Goal: Information Seeking & Learning: Learn about a topic

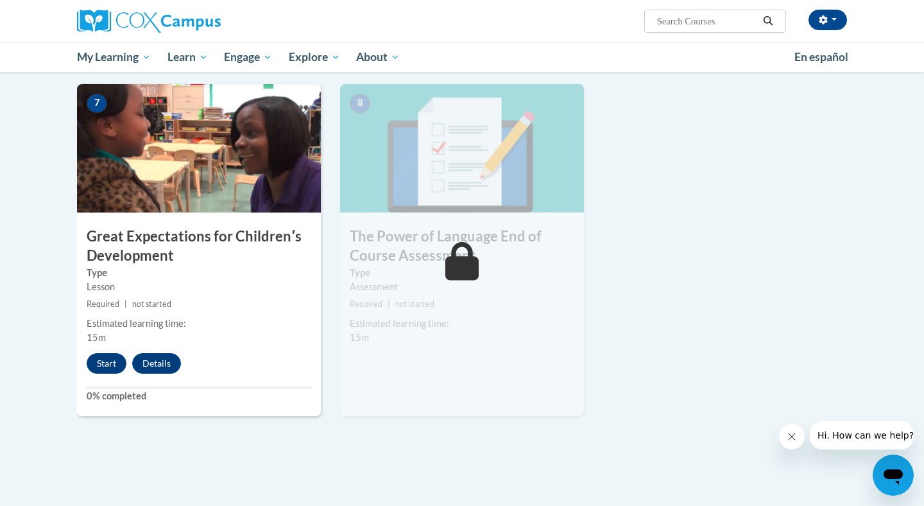
scroll to position [988, 0]
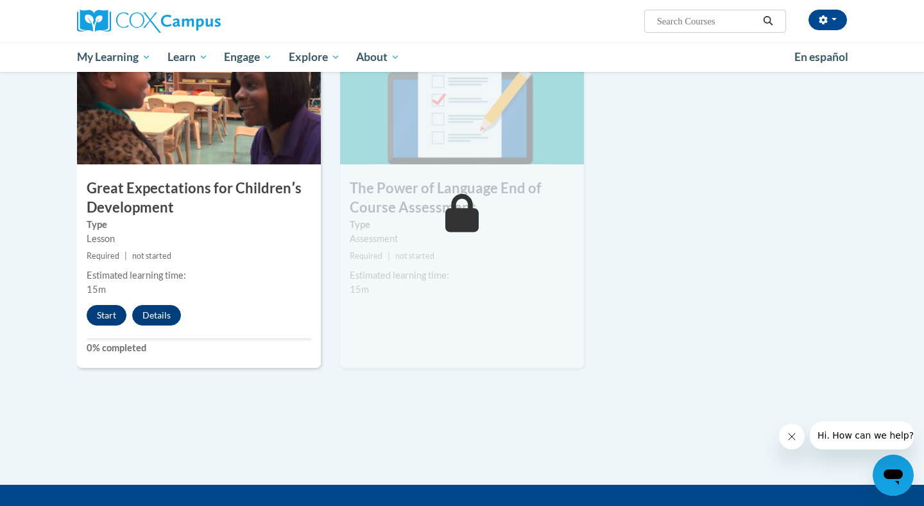
click at [103, 318] on button "Start" at bounding box center [107, 315] width 40 height 21
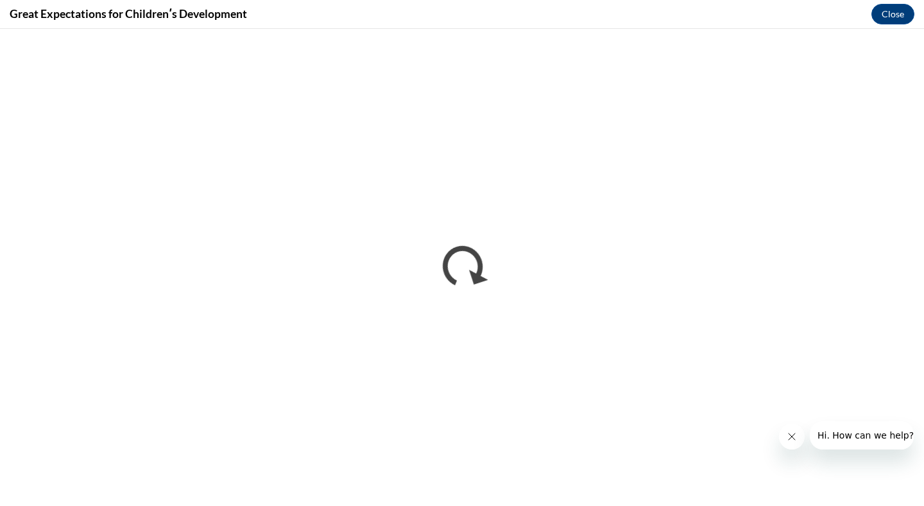
scroll to position [0, 0]
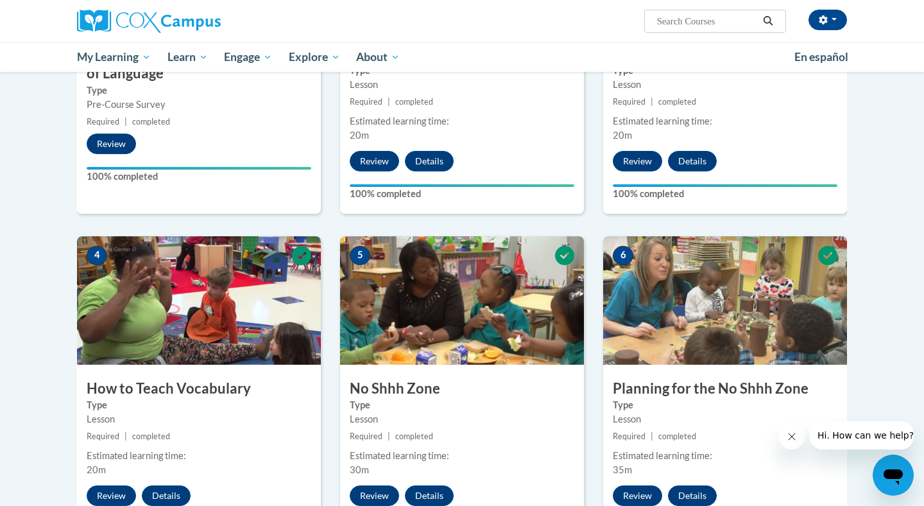
scroll to position [817, 0]
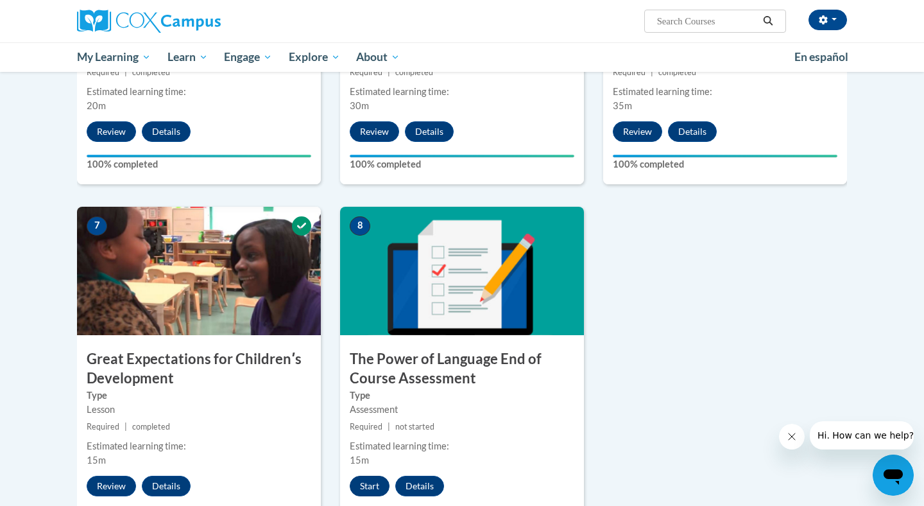
click at [367, 480] on button "Start" at bounding box center [370, 486] width 40 height 21
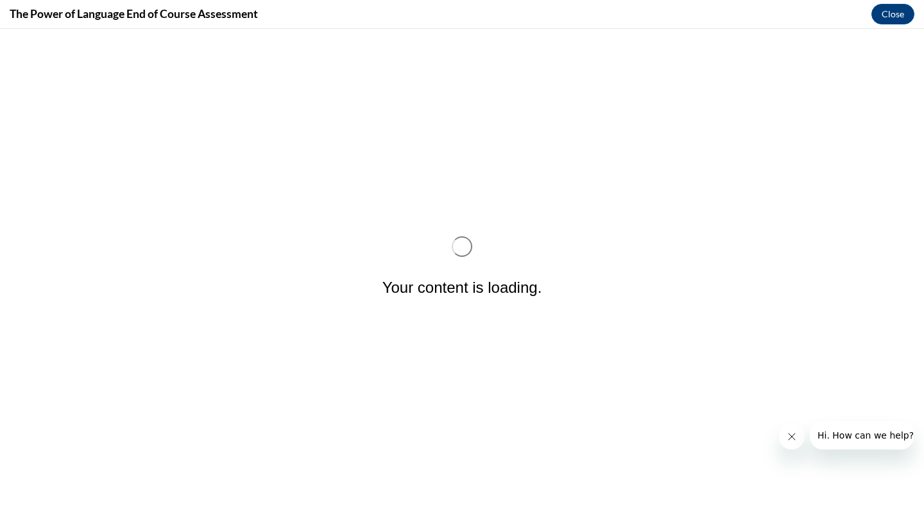
scroll to position [0, 0]
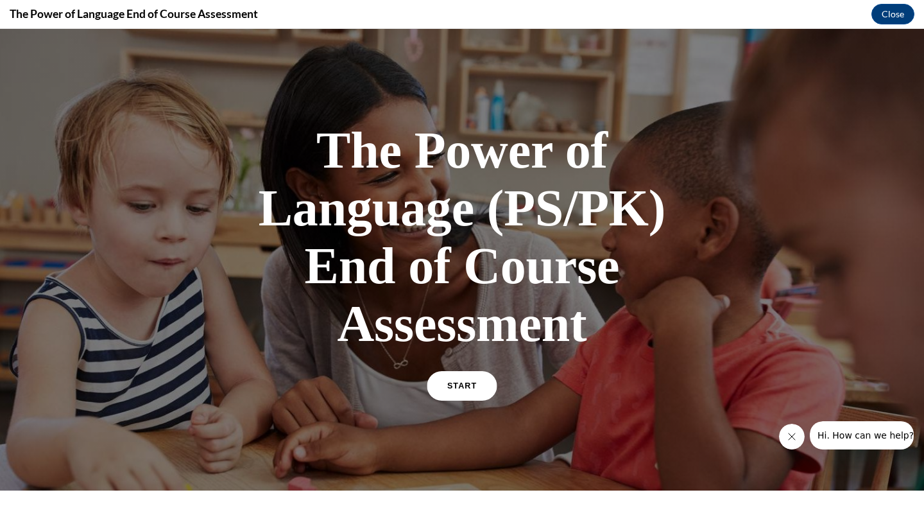
click at [458, 393] on link "START" at bounding box center [462, 386] width 70 height 30
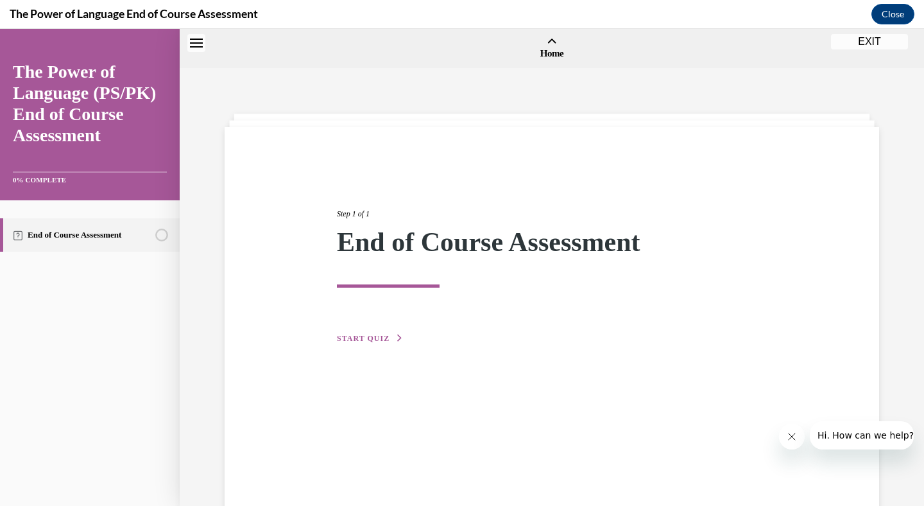
scroll to position [40, 0]
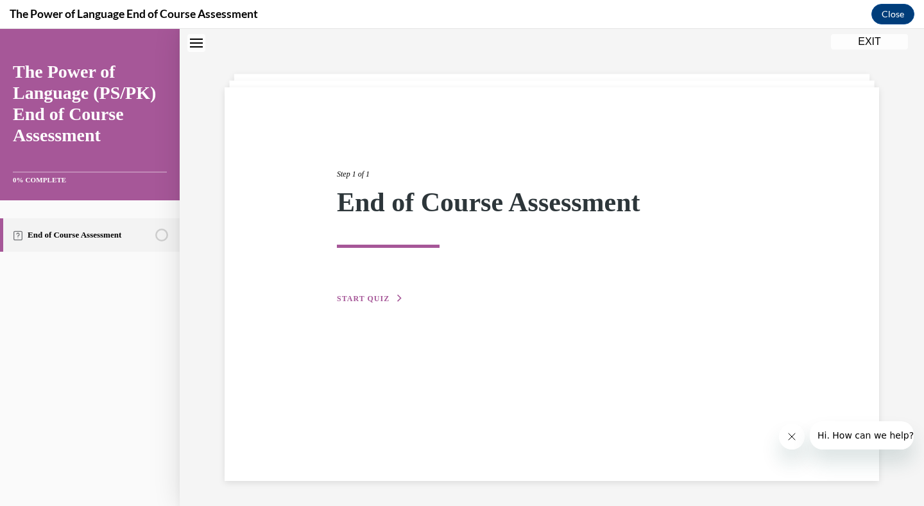
click at [388, 298] on span "START QUIZ" at bounding box center [363, 298] width 53 height 9
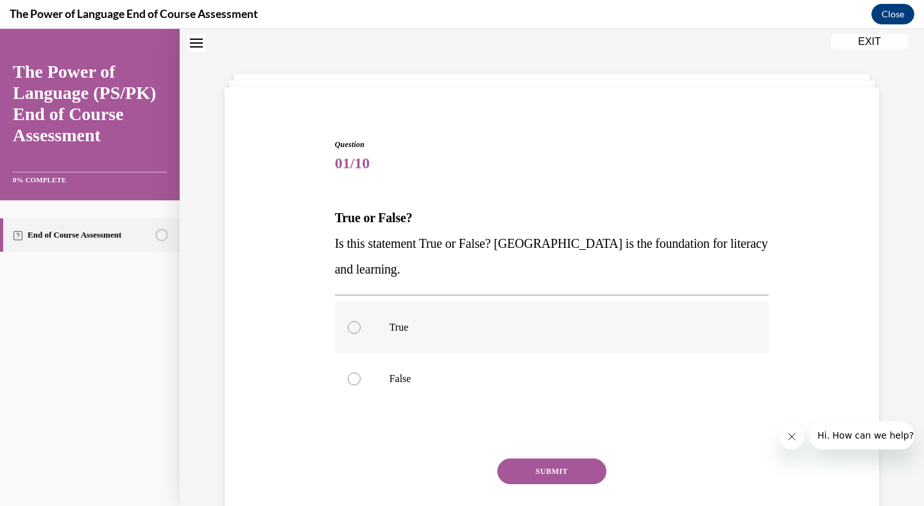
click at [343, 327] on label "True" at bounding box center [552, 327] width 435 height 51
click at [348, 327] on input "True" at bounding box center [354, 327] width 13 height 13
radio input "true"
click at [524, 472] on button "SUBMIT" at bounding box center [551, 471] width 109 height 26
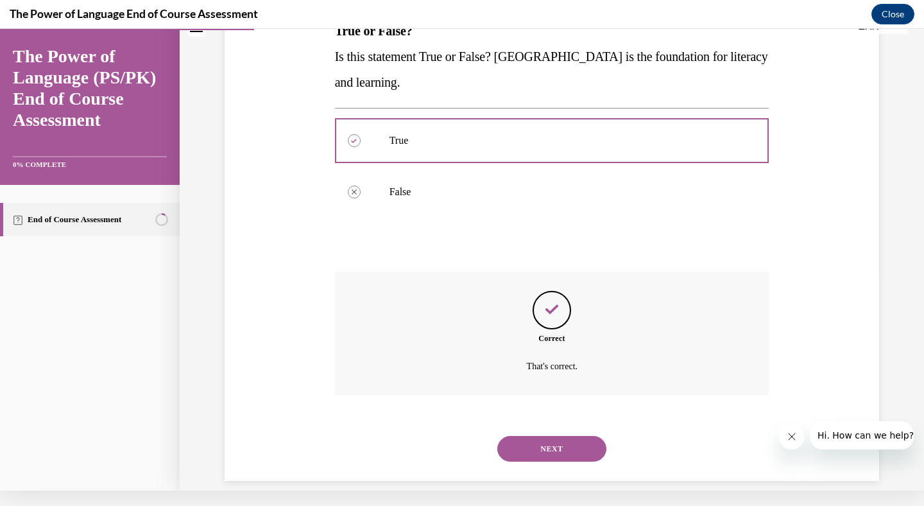
click at [536, 437] on button "NEXT" at bounding box center [551, 449] width 109 height 26
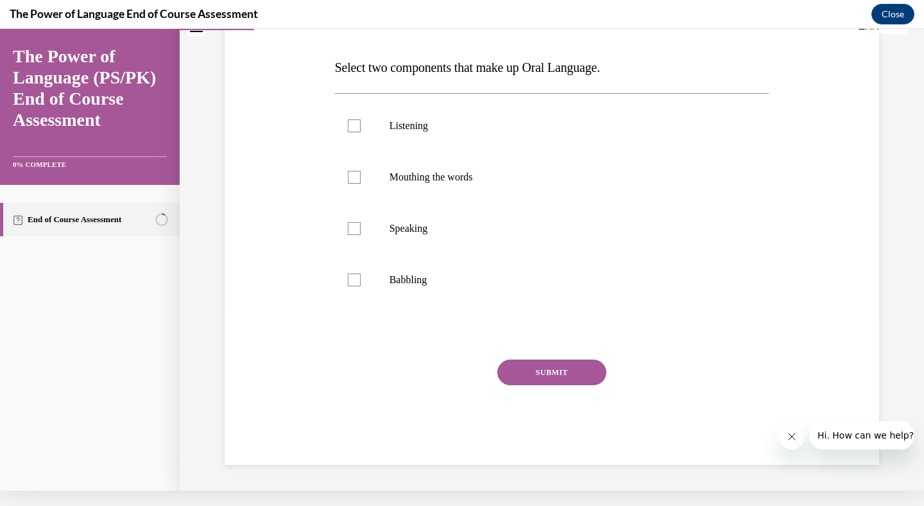
scroll to position [0, 0]
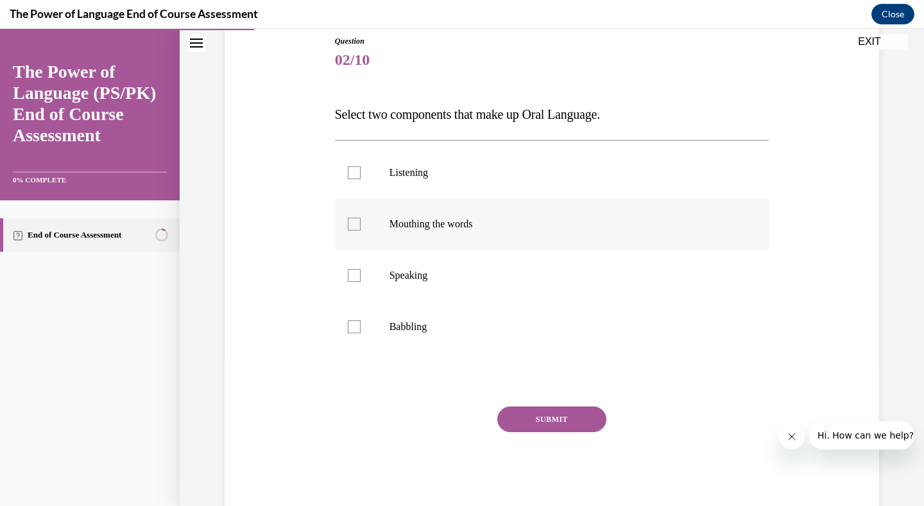
click at [372, 232] on label "Mouthing the words" at bounding box center [552, 223] width 435 height 51
click at [361, 230] on input "Mouthing the words" at bounding box center [354, 224] width 13 height 13
checkbox input "true"
click at [359, 275] on div at bounding box center [354, 275] width 13 height 13
click at [359, 275] on input "Speaking" at bounding box center [354, 275] width 13 height 13
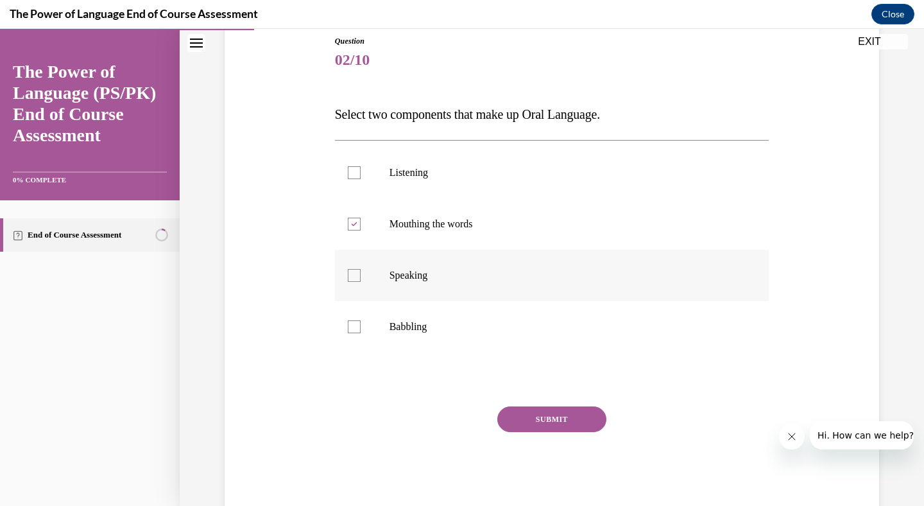
checkbox input "true"
click at [355, 225] on icon at bounding box center [354, 224] width 6 height 4
click at [355, 225] on input "Mouthing the words" at bounding box center [354, 224] width 13 height 13
checkbox input "false"
click at [354, 318] on label "Babbling" at bounding box center [552, 326] width 435 height 51
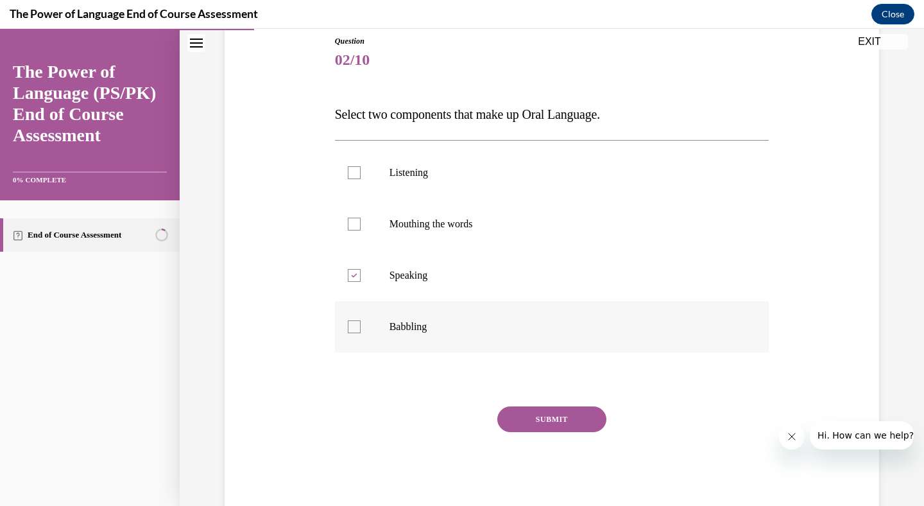
click at [354, 320] on input "Babbling" at bounding box center [354, 326] width 13 height 13
checkbox input "true"
click at [521, 417] on button "SUBMIT" at bounding box center [551, 419] width 109 height 26
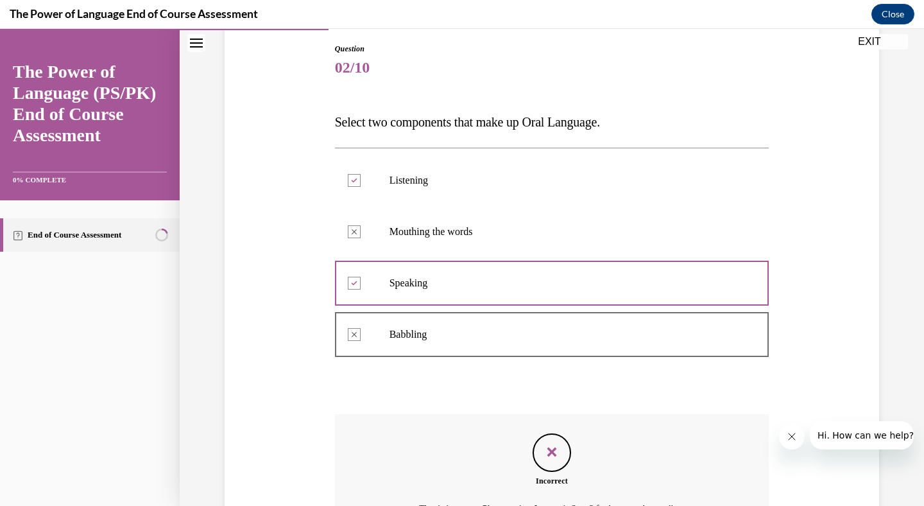
scroll to position [132, 0]
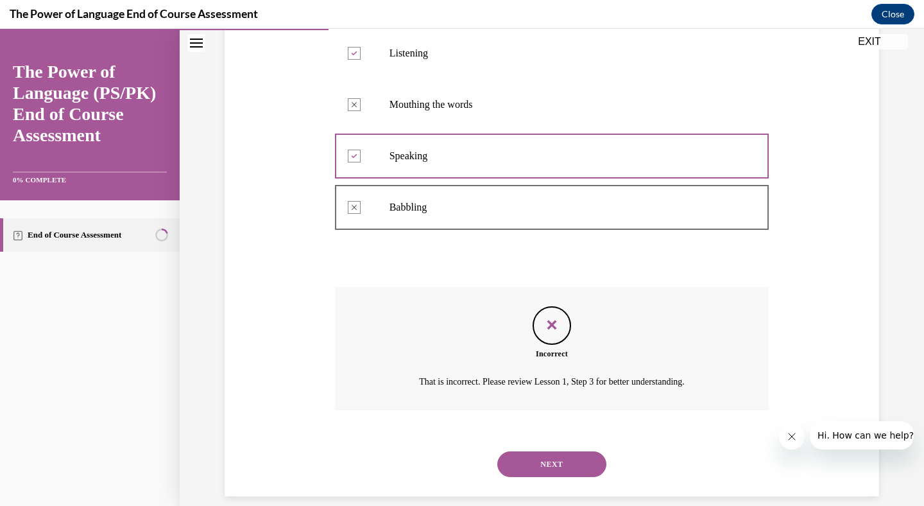
click at [538, 451] on button "NEXT" at bounding box center [551, 464] width 109 height 26
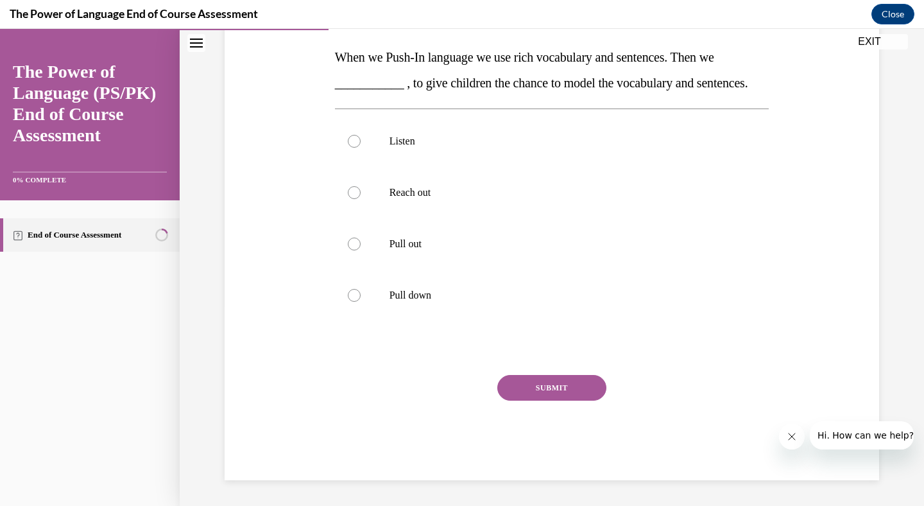
scroll to position [106, 0]
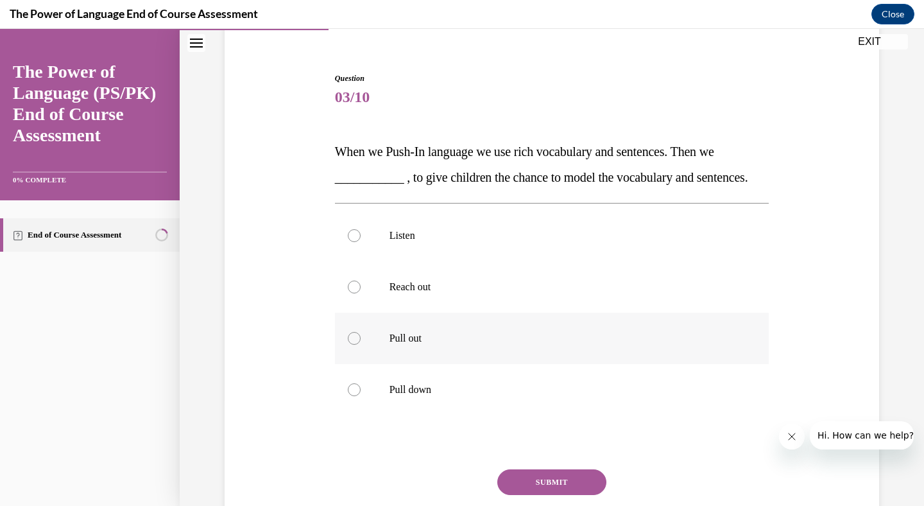
click at [380, 360] on label "Pull out" at bounding box center [552, 338] width 435 height 51
click at [361, 345] on input "Pull out" at bounding box center [354, 338] width 13 height 13
radio input "true"
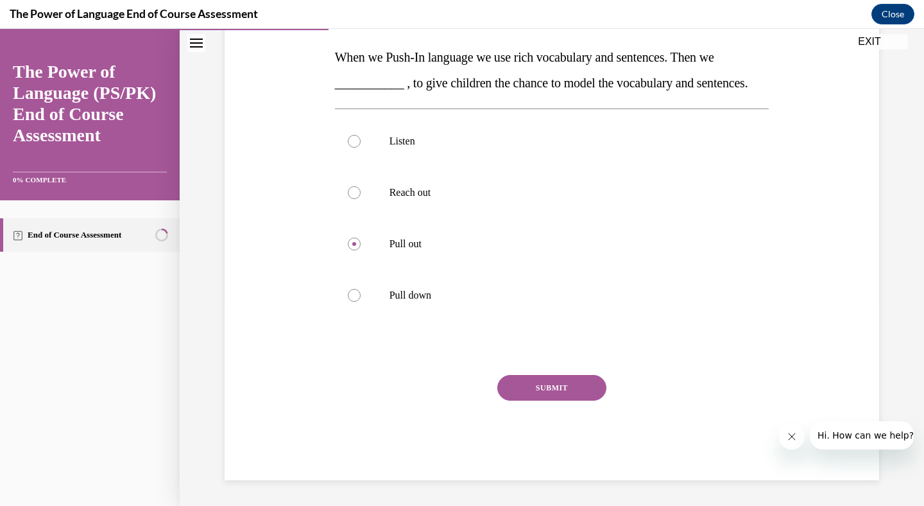
click at [547, 401] on button "SUBMIT" at bounding box center [551, 388] width 109 height 26
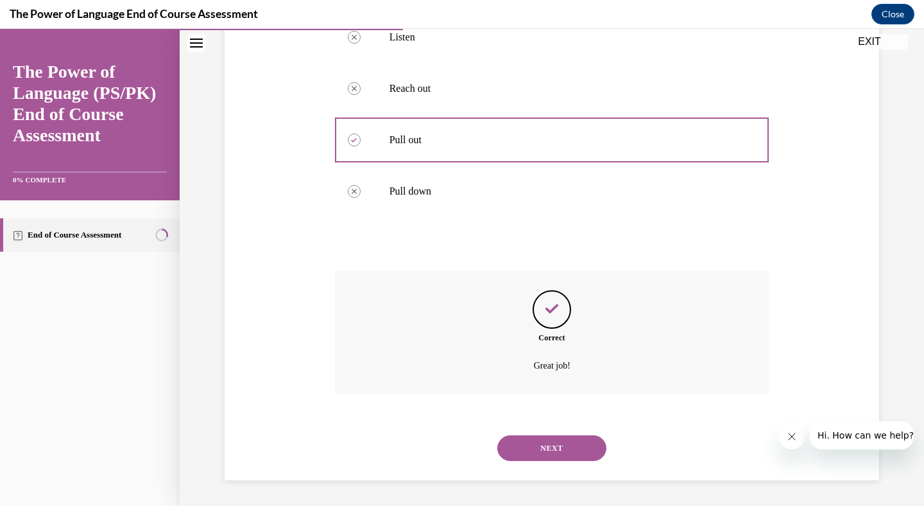
click at [526, 460] on button "NEXT" at bounding box center [551, 448] width 109 height 26
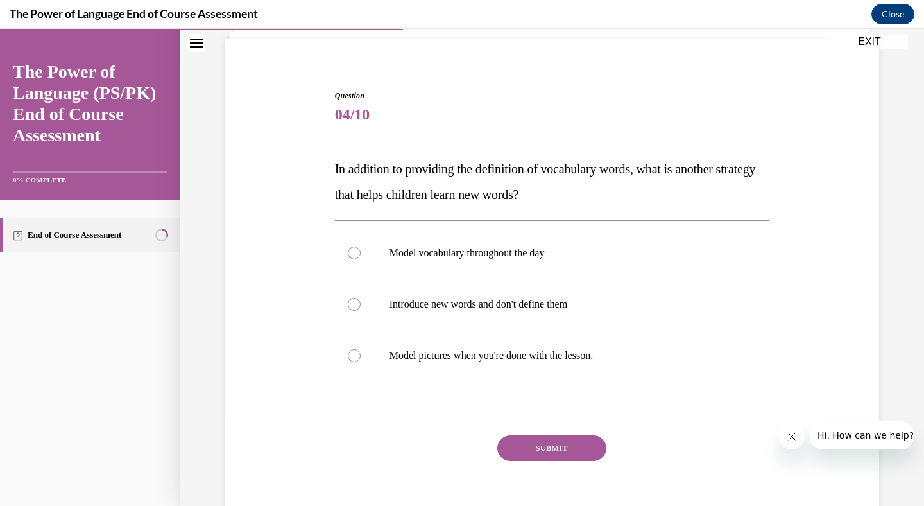
scroll to position [105, 0]
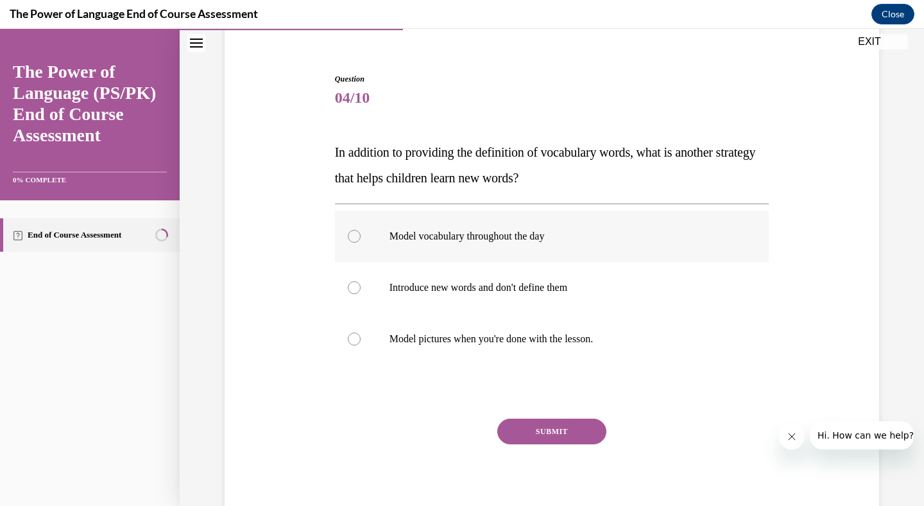
click at [513, 236] on p "Model vocabulary throughout the day" at bounding box center [564, 236] width 348 height 13
click at [361, 236] on input "Model vocabulary throughout the day" at bounding box center [354, 236] width 13 height 13
radio input "true"
click at [525, 429] on button "SUBMIT" at bounding box center [551, 432] width 109 height 26
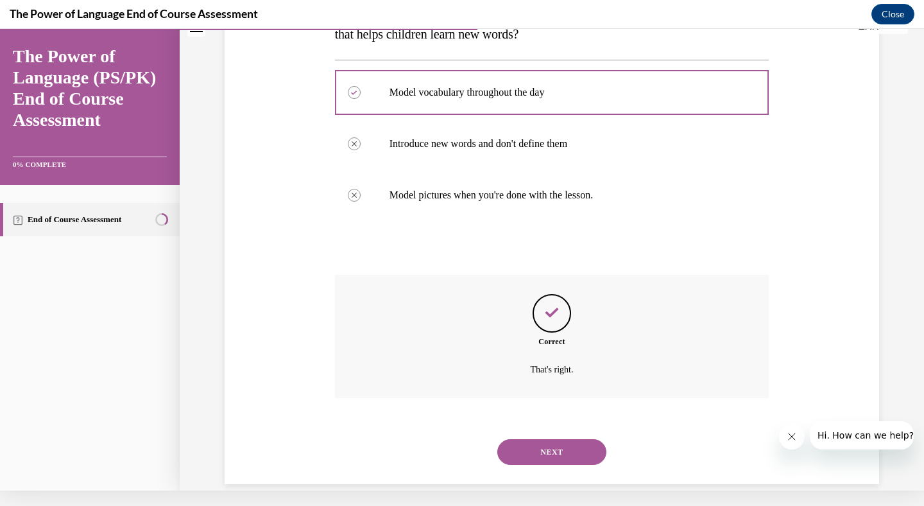
scroll to position [237, 0]
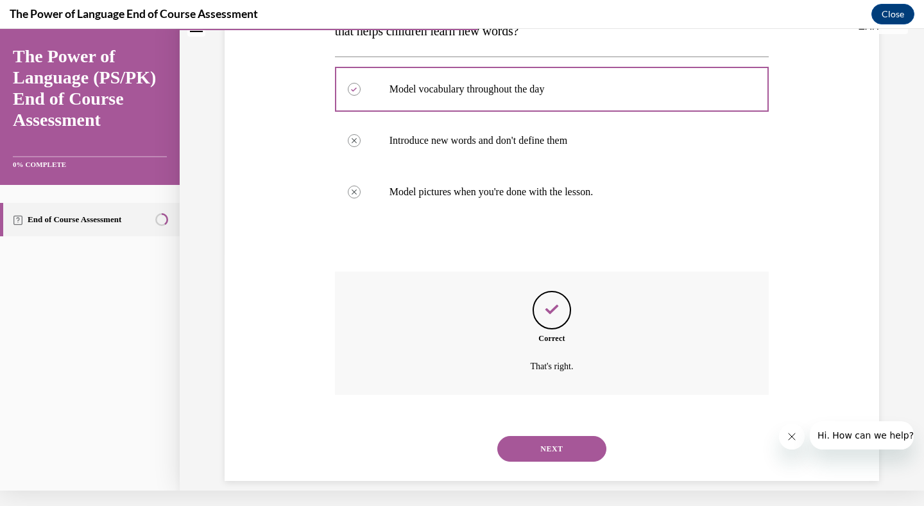
click at [542, 436] on button "NEXT" at bounding box center [551, 449] width 109 height 26
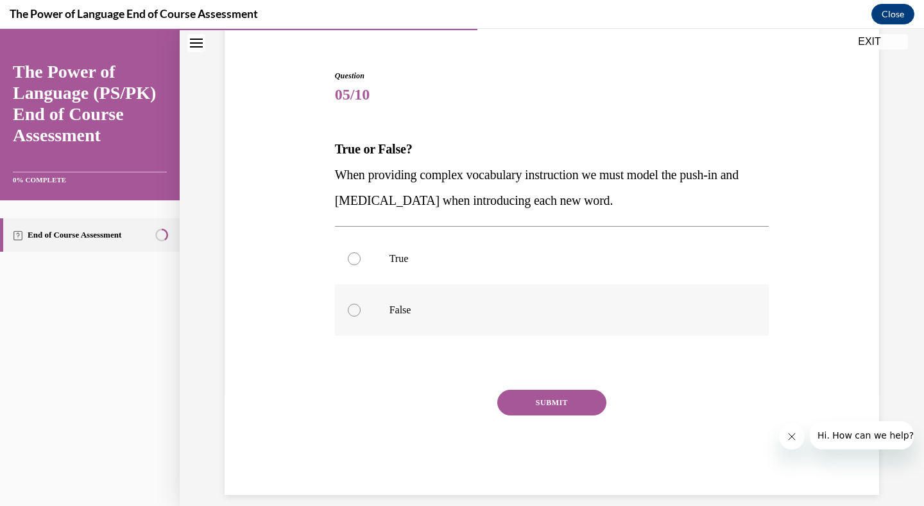
scroll to position [108, 0]
click at [560, 261] on p "True" at bounding box center [564, 259] width 348 height 13
click at [361, 261] on input "True" at bounding box center [354, 259] width 13 height 13
radio input "true"
click at [546, 397] on button "SUBMIT" at bounding box center [551, 403] width 109 height 26
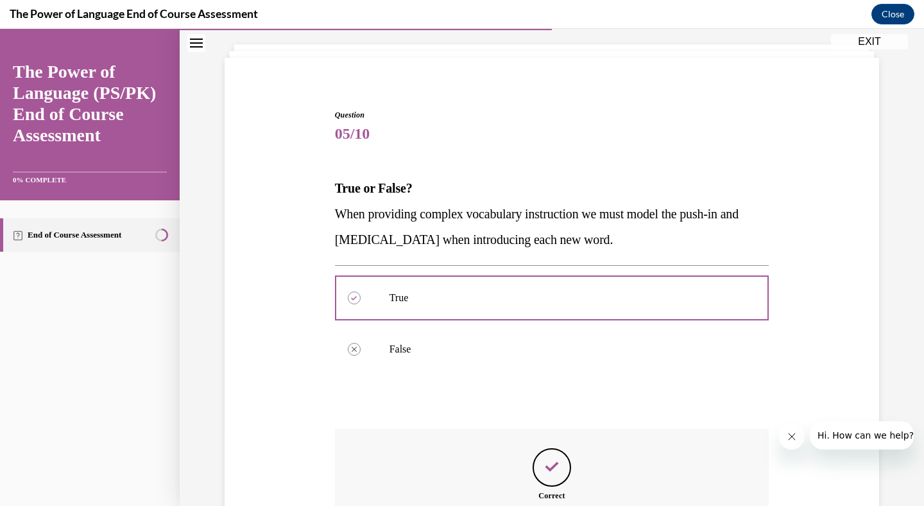
scroll to position [211, 0]
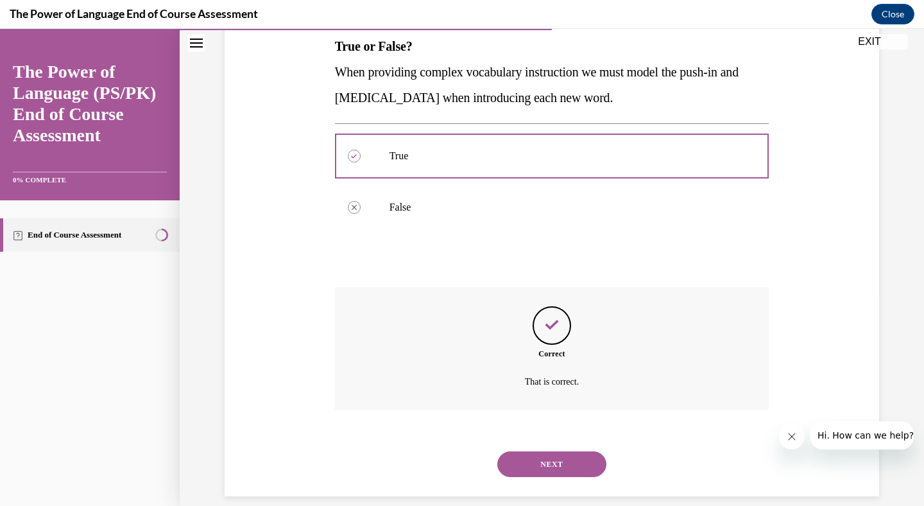
click at [528, 451] on button "NEXT" at bounding box center [551, 464] width 109 height 26
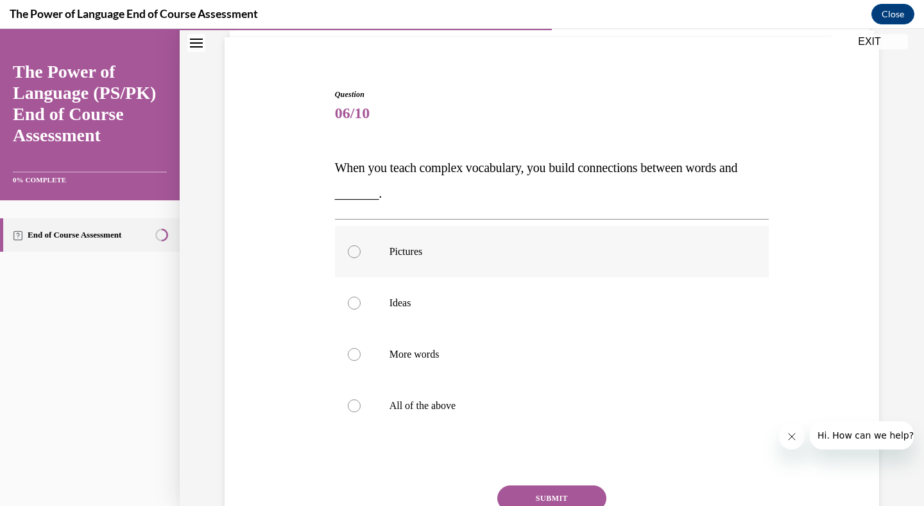
scroll to position [111, 0]
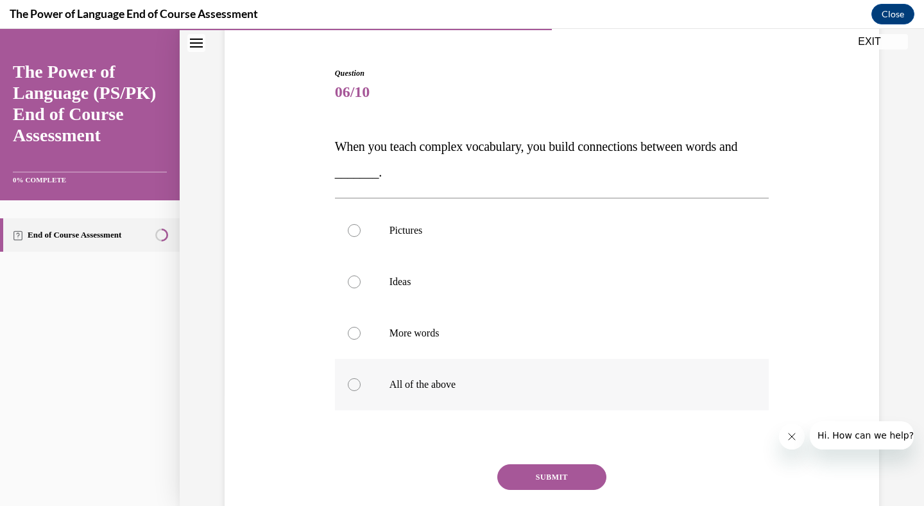
click at [462, 373] on label "All of the above" at bounding box center [552, 384] width 435 height 51
click at [361, 378] on input "All of the above" at bounding box center [354, 384] width 13 height 13
radio input "true"
click at [521, 474] on button "SUBMIT" at bounding box center [551, 477] width 109 height 26
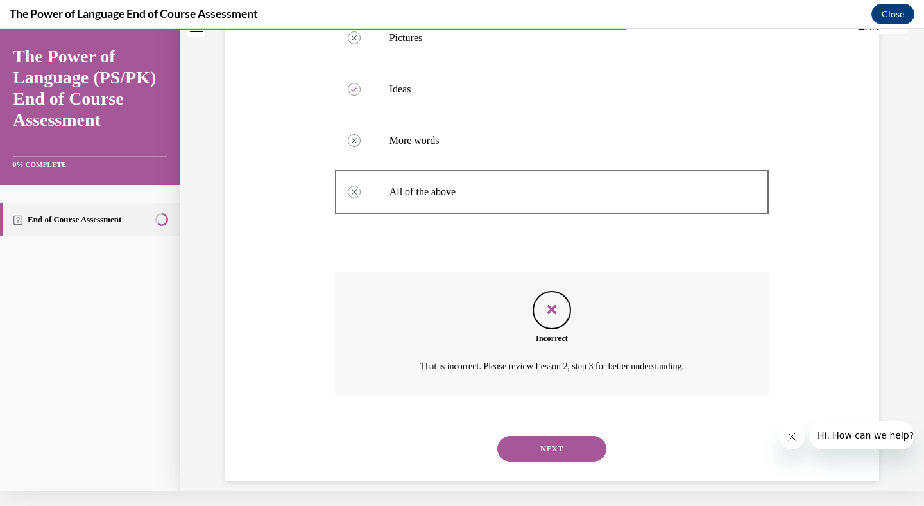
click at [525, 440] on button "NEXT" at bounding box center [551, 449] width 109 height 26
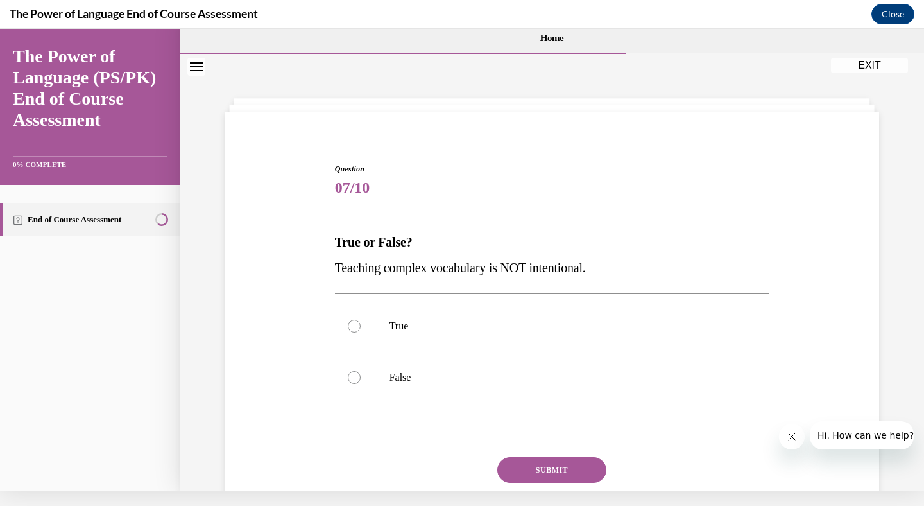
scroll to position [0, 0]
click at [371, 381] on label "False" at bounding box center [552, 377] width 435 height 51
click at [361, 381] on input "False" at bounding box center [354, 377] width 13 height 13
radio input "true"
click at [523, 477] on button "SUBMIT" at bounding box center [551, 470] width 109 height 26
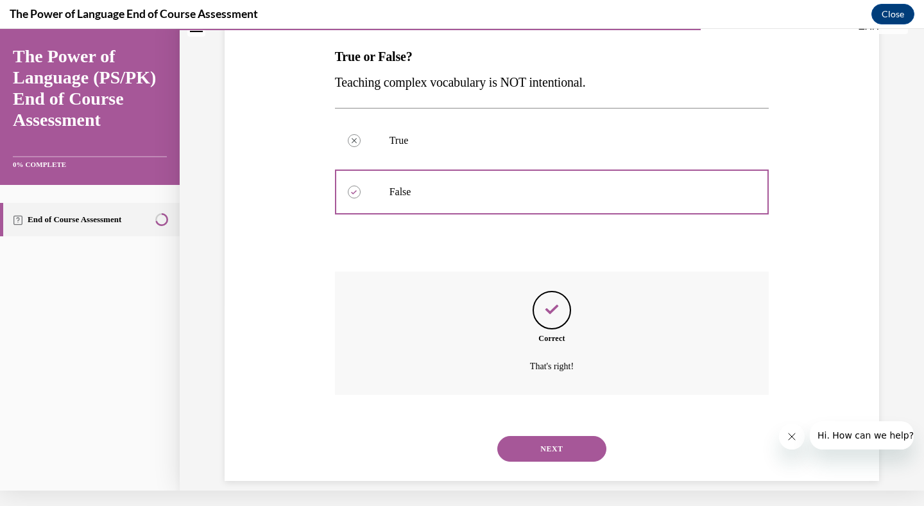
click at [535, 436] on button "NEXT" at bounding box center [551, 449] width 109 height 26
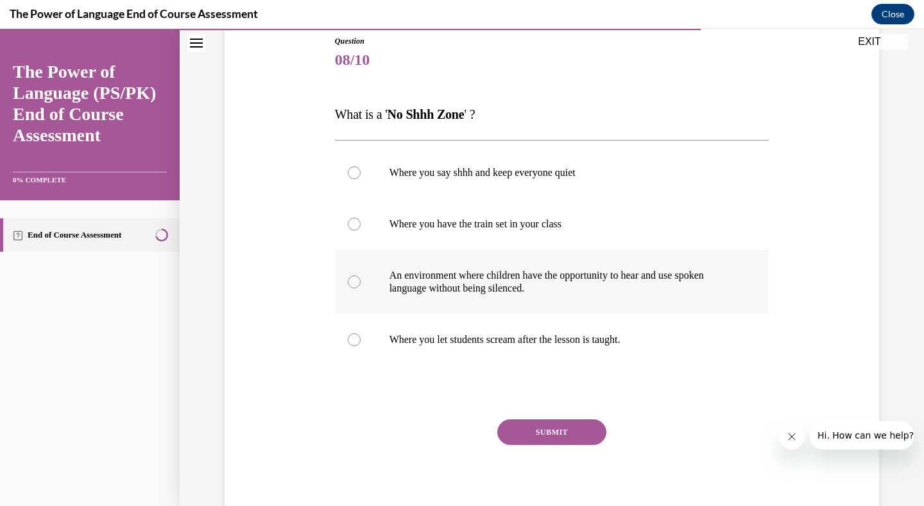
click at [451, 268] on label "An environment where children have the opportunity to hear and use spoken langu…" at bounding box center [552, 282] width 435 height 64
click at [361, 275] on input "An environment where children have the opportunity to hear and use spoken langu…" at bounding box center [354, 281] width 13 height 13
radio input "true"
click at [523, 433] on button "SUBMIT" at bounding box center [551, 432] width 109 height 26
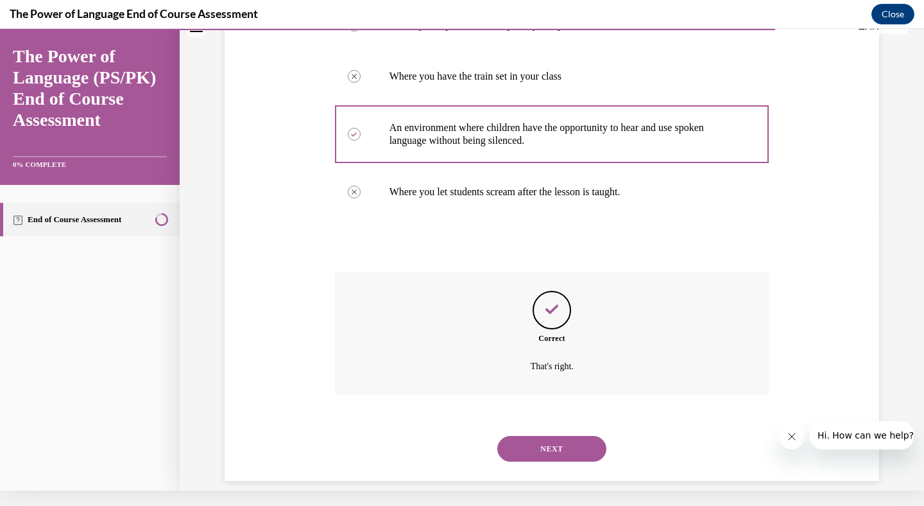
click at [526, 437] on button "NEXT" at bounding box center [551, 449] width 109 height 26
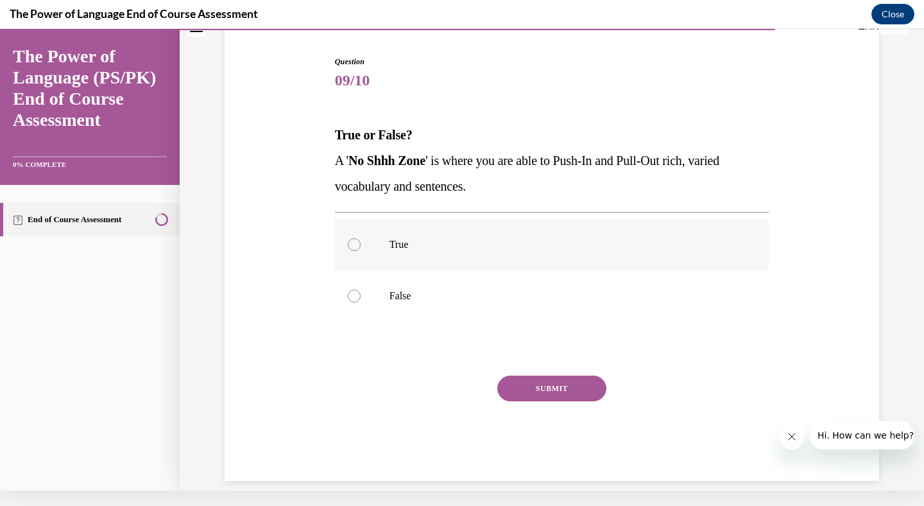
click at [429, 249] on p "True" at bounding box center [564, 244] width 348 height 13
click at [361, 249] on input "True" at bounding box center [354, 244] width 13 height 13
radio input "true"
click at [437, 309] on label "False" at bounding box center [552, 295] width 435 height 51
click at [361, 302] on input "False" at bounding box center [354, 296] width 13 height 13
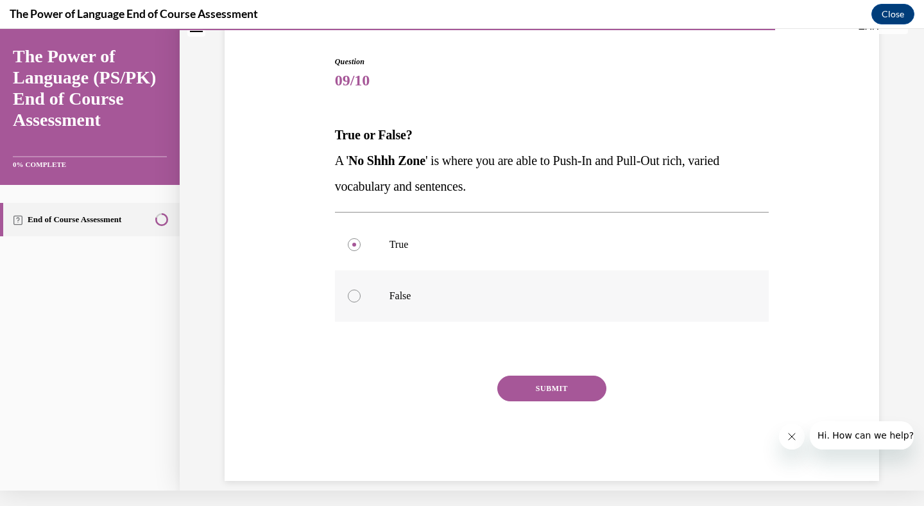
radio input "true"
click at [503, 385] on button "SUBMIT" at bounding box center [551, 389] width 109 height 26
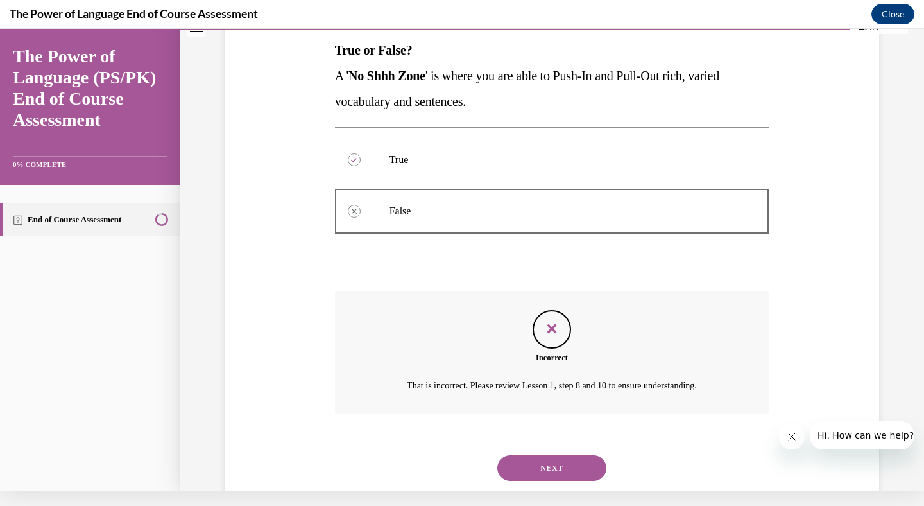
scroll to position [211, 0]
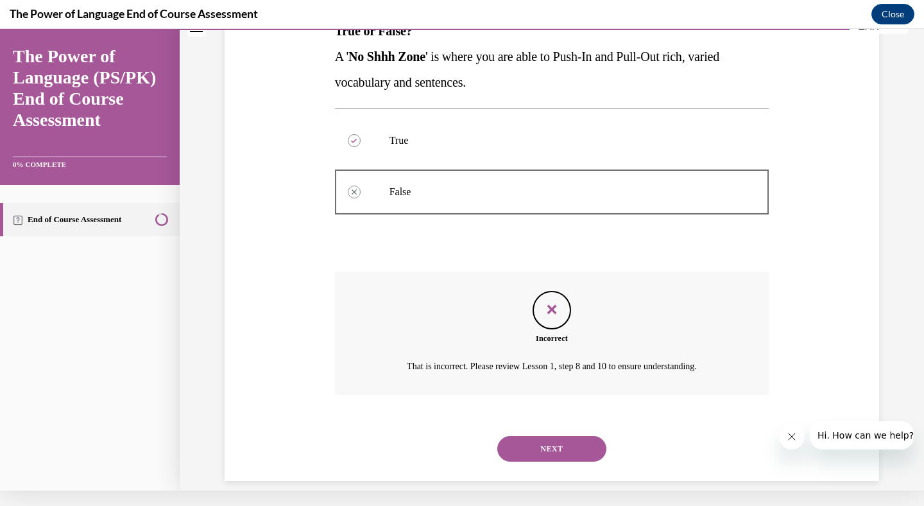
click at [520, 448] on div "NEXT" at bounding box center [552, 448] width 435 height 51
click at [518, 436] on button "NEXT" at bounding box center [551, 449] width 109 height 26
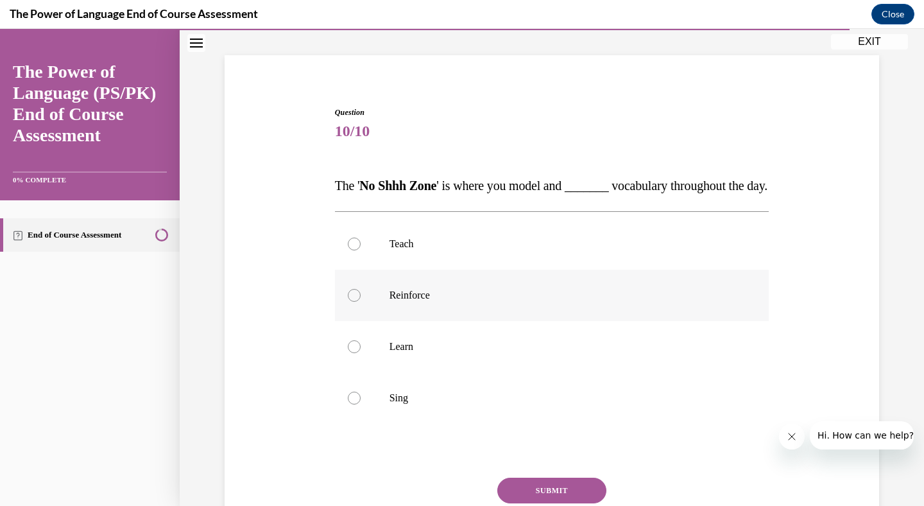
scroll to position [83, 0]
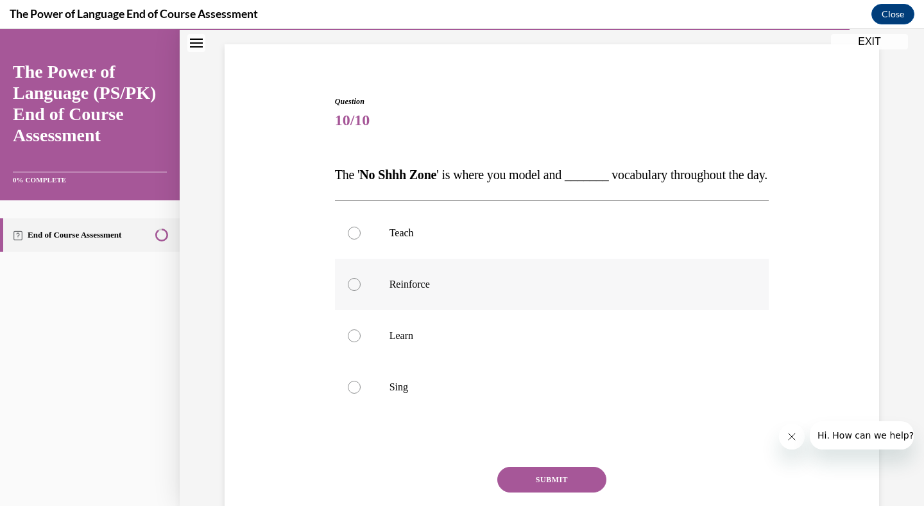
click at [505, 310] on label "Reinforce" at bounding box center [552, 284] width 435 height 51
click at [361, 291] on input "Reinforce" at bounding box center [354, 284] width 13 height 13
radio input "true"
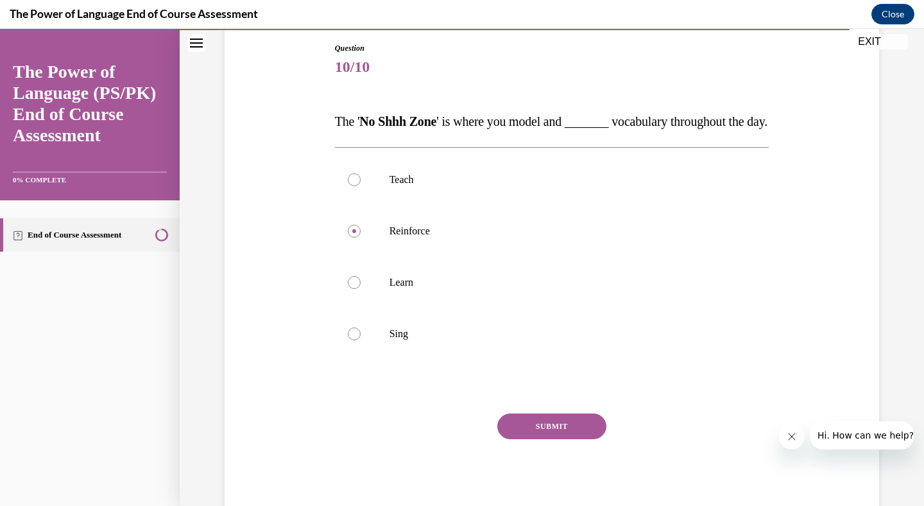
scroll to position [155, 0]
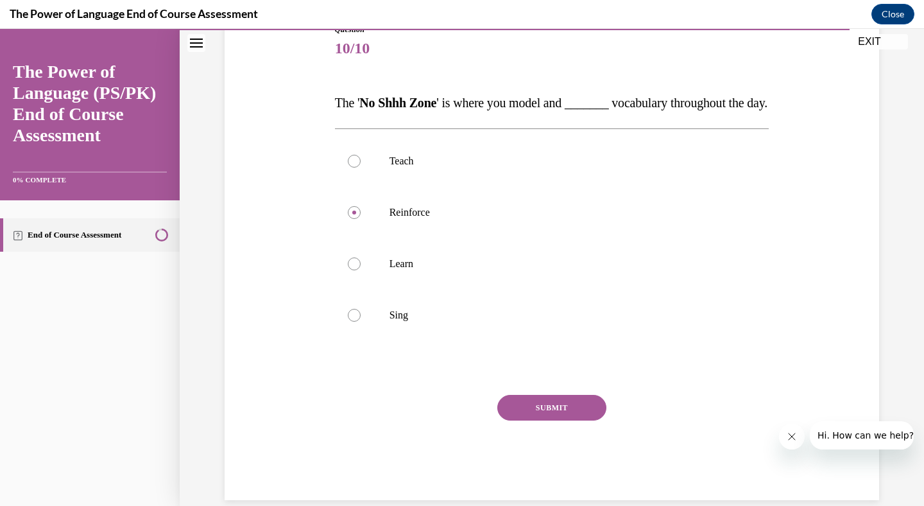
click at [529, 420] on button "SUBMIT" at bounding box center [551, 408] width 109 height 26
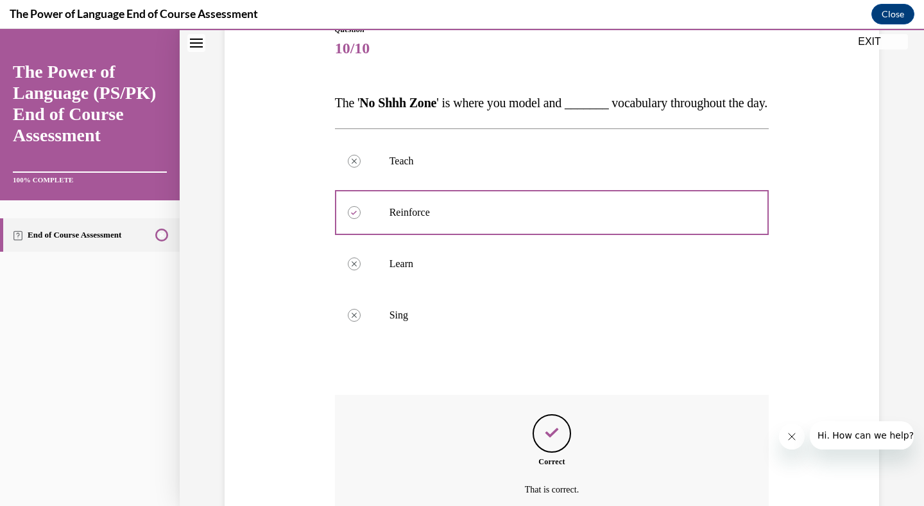
scroll to position [15, 0]
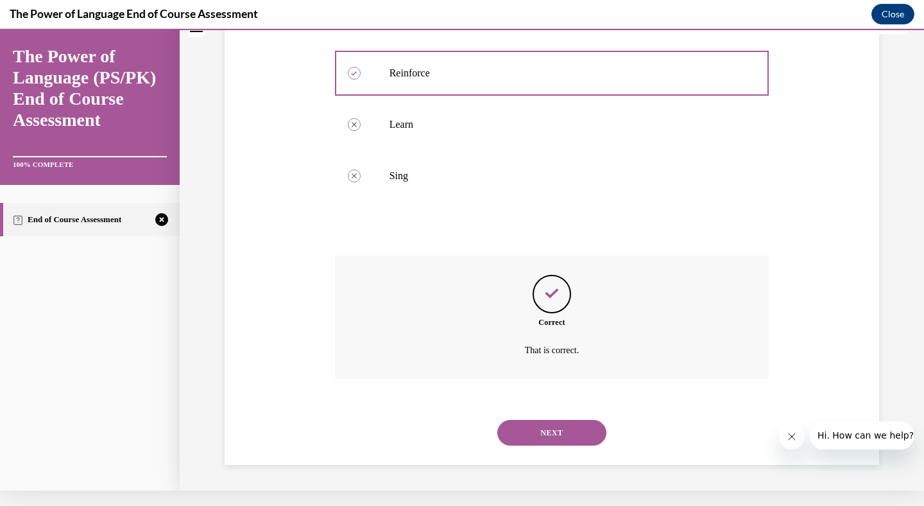
click at [541, 433] on button "NEXT" at bounding box center [551, 433] width 109 height 26
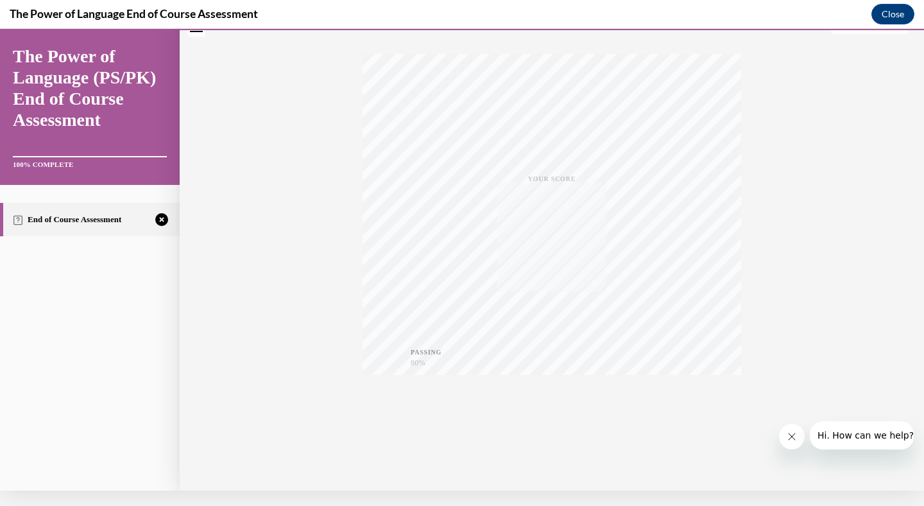
scroll to position [0, 0]
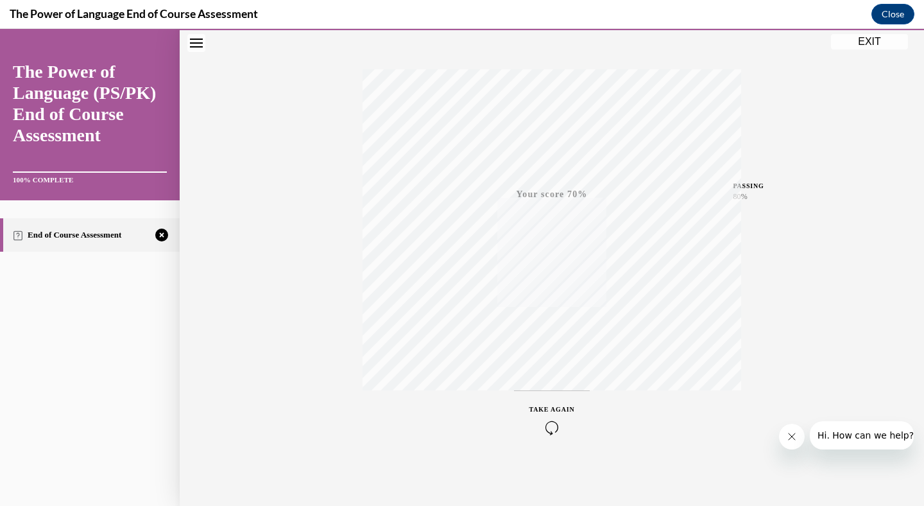
click at [547, 422] on icon "button" at bounding box center [553, 427] width 46 height 14
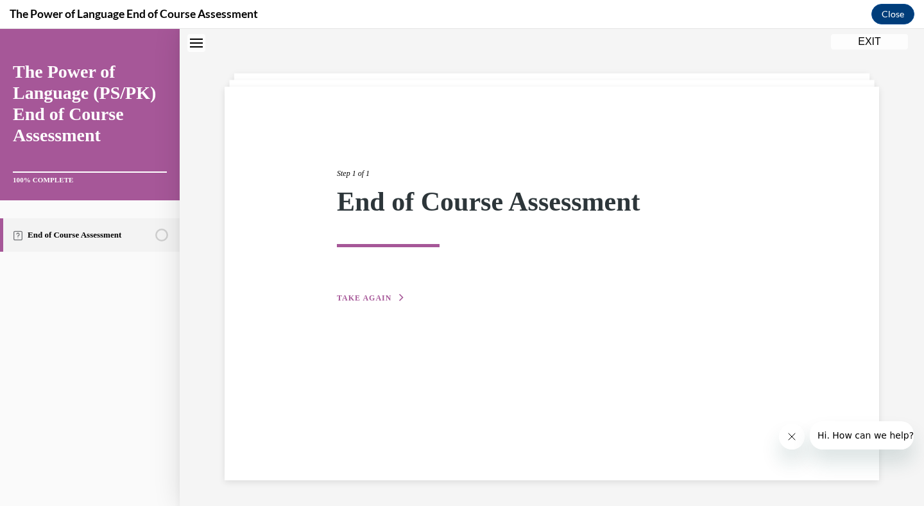
click at [371, 304] on div "Step 1 of 1 End of Course Assessment TAKE AGAIN" at bounding box center [552, 284] width 655 height 394
click at [368, 298] on span "TAKE AGAIN" at bounding box center [364, 297] width 55 height 9
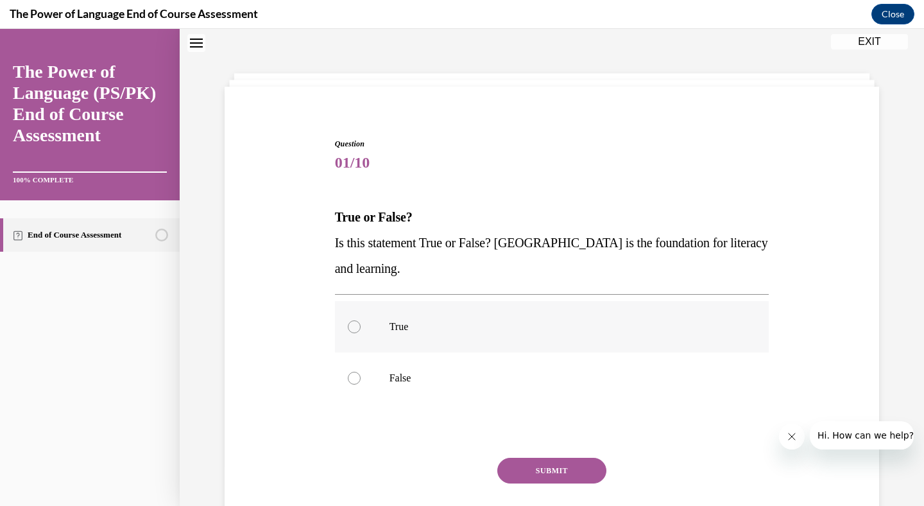
click at [376, 332] on label "True" at bounding box center [552, 326] width 435 height 51
click at [361, 332] on input "True" at bounding box center [354, 326] width 13 height 13
radio input "true"
click at [517, 460] on button "SUBMIT" at bounding box center [551, 471] width 109 height 26
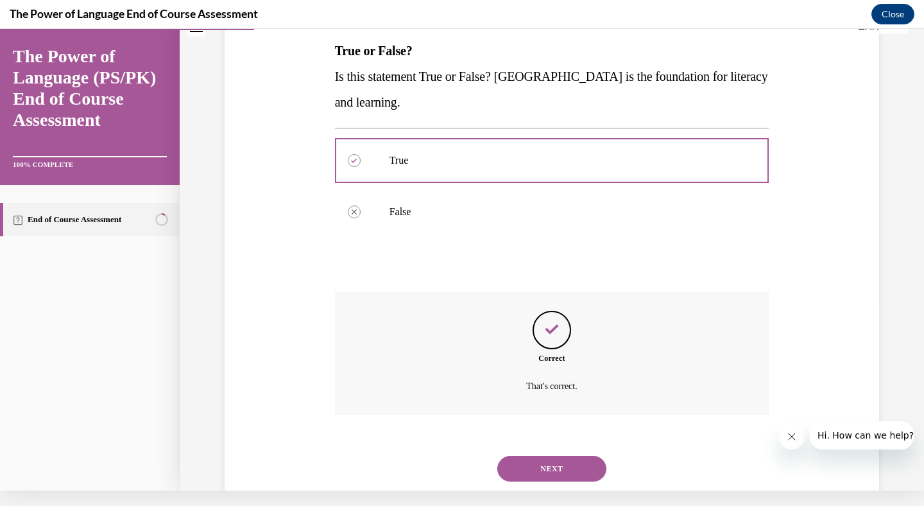
scroll to position [211, 0]
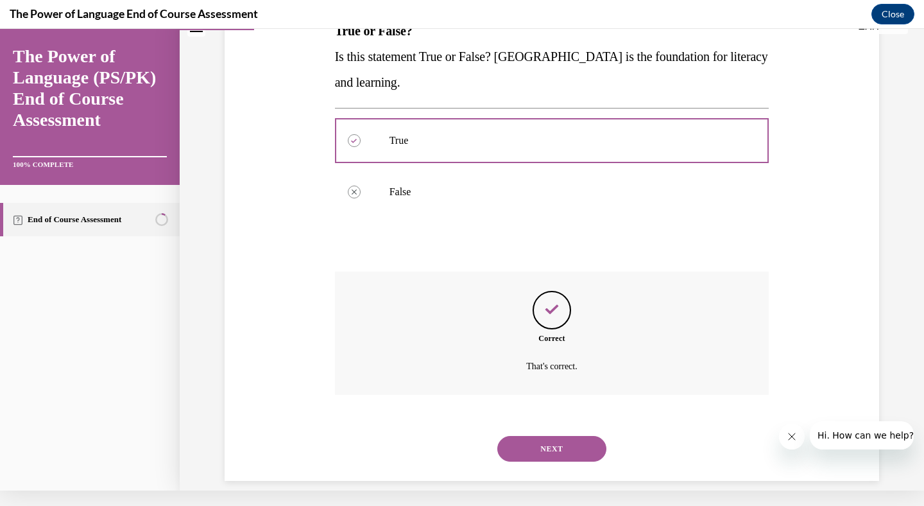
click at [553, 442] on button "NEXT" at bounding box center [551, 449] width 109 height 26
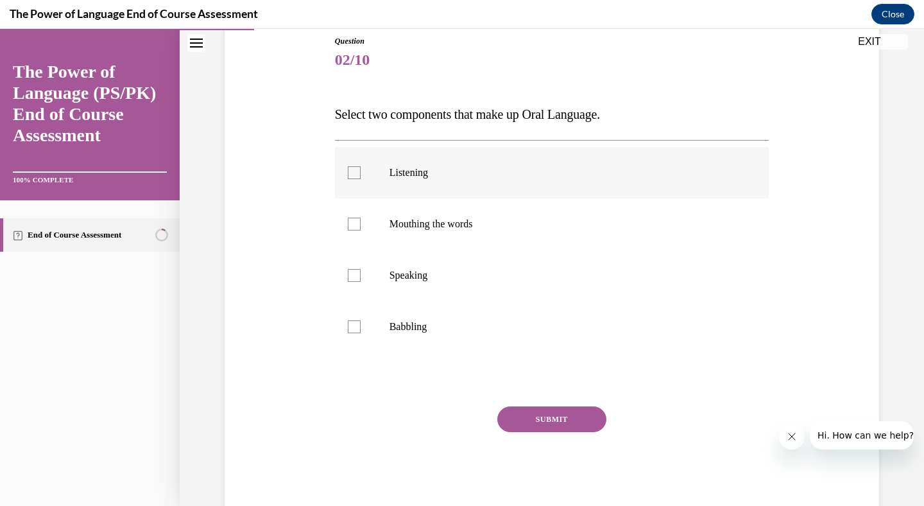
click at [471, 177] on p "Listening" at bounding box center [564, 172] width 348 height 13
click at [361, 177] on input "Listening" at bounding box center [354, 172] width 13 height 13
checkbox input "true"
click at [413, 278] on p "Speaking" at bounding box center [564, 275] width 348 height 13
click at [361, 278] on input "Speaking" at bounding box center [354, 275] width 13 height 13
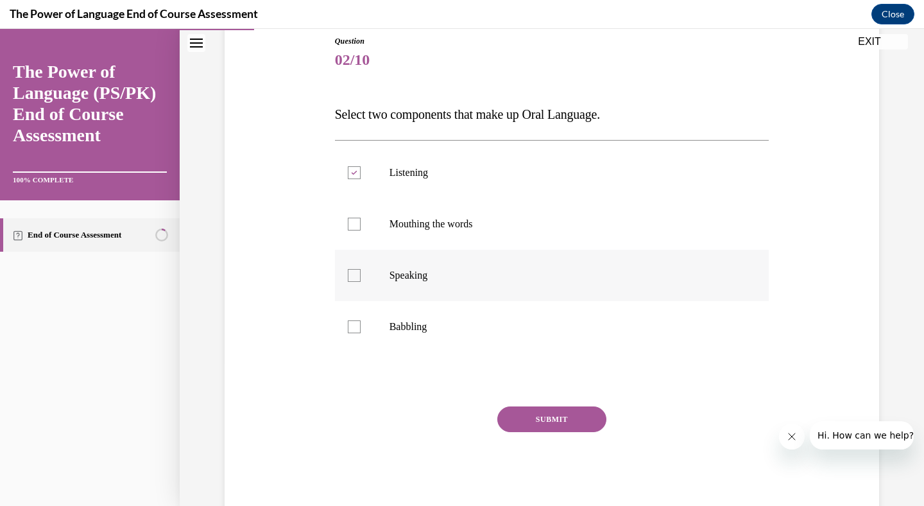
checkbox input "true"
click at [546, 415] on button "SUBMIT" at bounding box center [551, 419] width 109 height 26
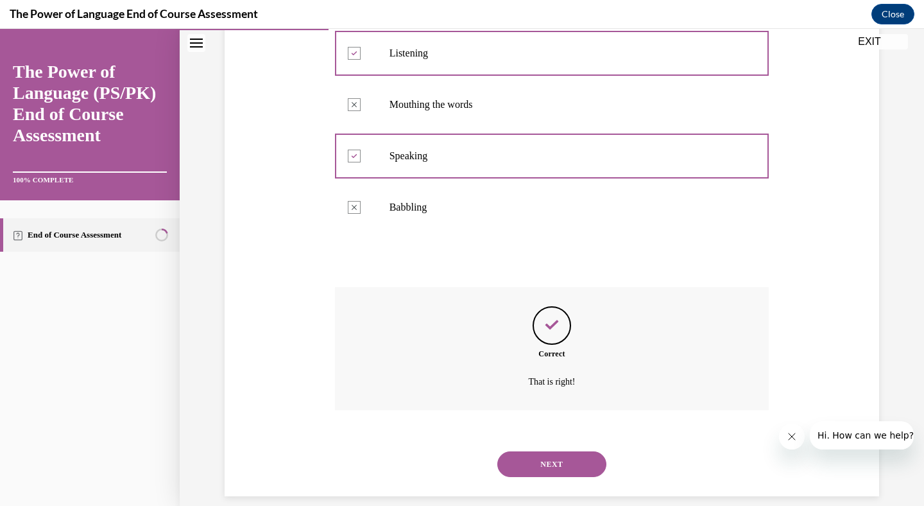
click at [539, 451] on button "NEXT" at bounding box center [551, 464] width 109 height 26
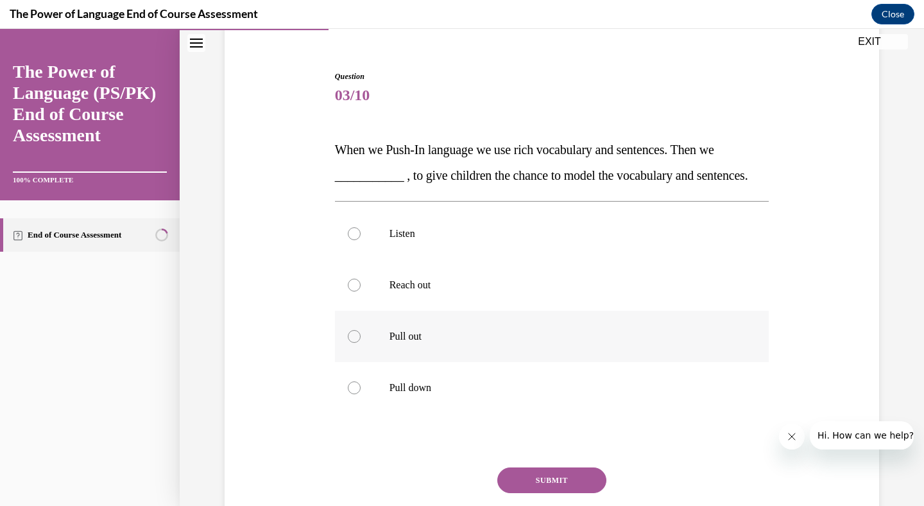
click at [435, 343] on p "Pull out" at bounding box center [564, 336] width 348 height 13
click at [361, 343] on input "Pull out" at bounding box center [354, 336] width 13 height 13
radio input "true"
click at [526, 493] on button "SUBMIT" at bounding box center [551, 480] width 109 height 26
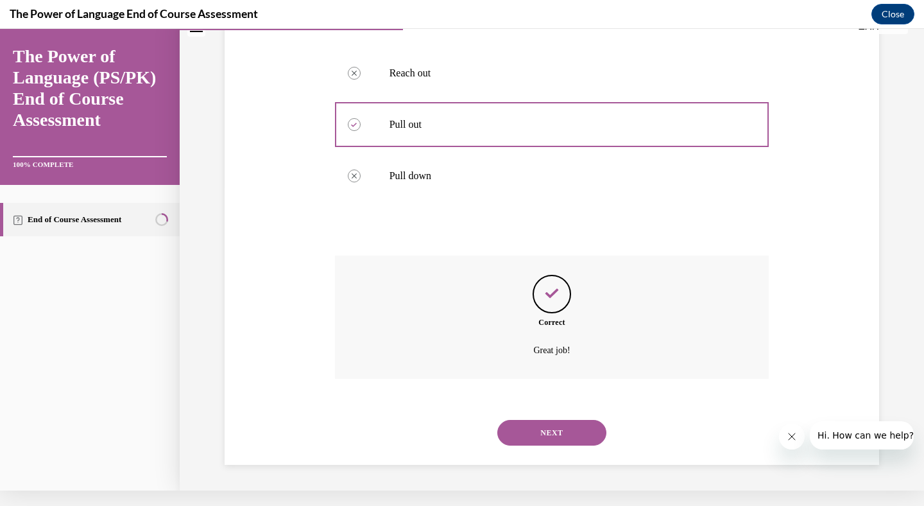
click at [526, 429] on button "NEXT" at bounding box center [551, 433] width 109 height 26
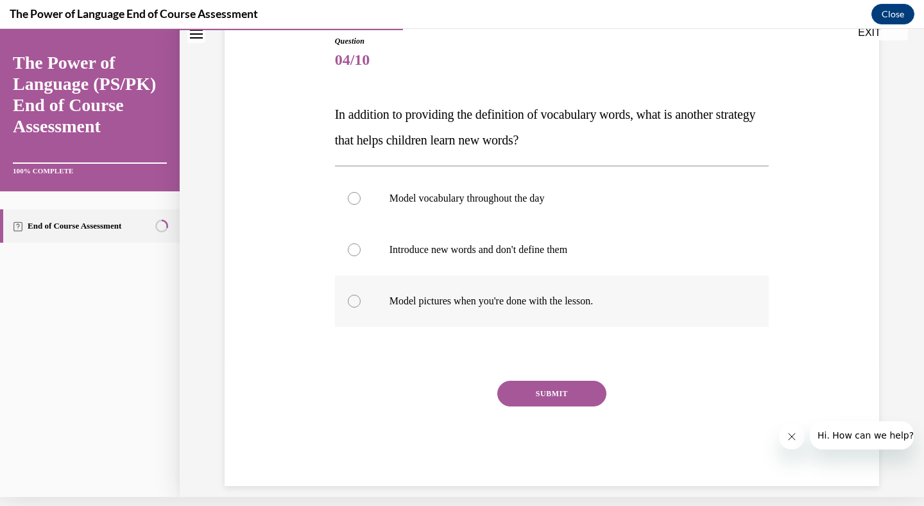
scroll to position [134, 0]
click at [470, 219] on label "Model vocabulary throughout the day" at bounding box center [552, 198] width 435 height 51
click at [361, 205] on input "Model vocabulary throughout the day" at bounding box center [354, 199] width 13 height 13
radio input "true"
click at [542, 394] on button "SUBMIT" at bounding box center [551, 394] width 109 height 26
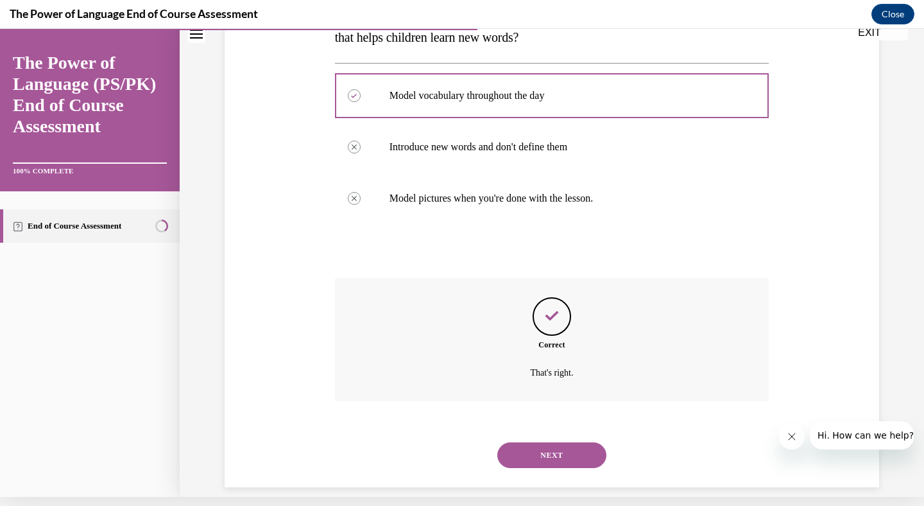
click at [537, 442] on button "NEXT" at bounding box center [551, 455] width 109 height 26
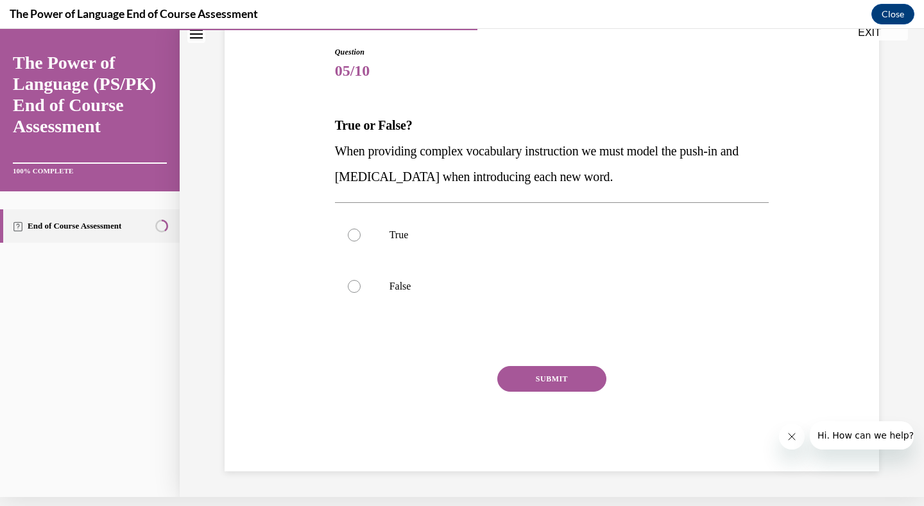
scroll to position [102, 0]
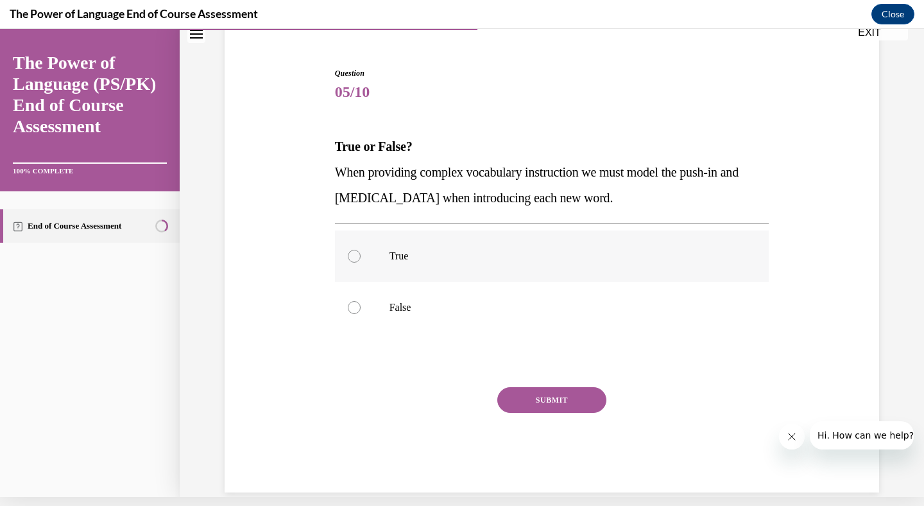
click at [480, 271] on label "True" at bounding box center [552, 255] width 435 height 51
click at [361, 263] on input "True" at bounding box center [354, 256] width 13 height 13
radio input "true"
click at [540, 407] on button "SUBMIT" at bounding box center [551, 400] width 109 height 26
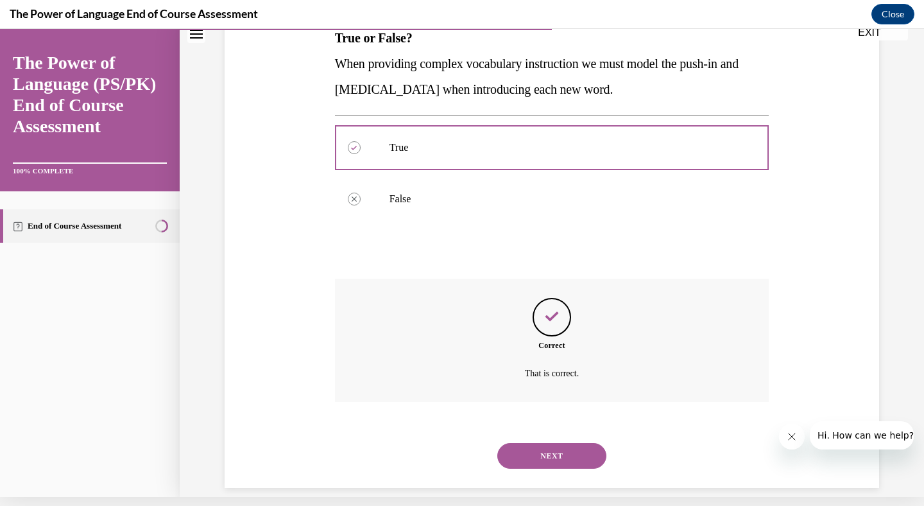
scroll to position [211, 0]
click at [538, 444] on button "NEXT" at bounding box center [551, 455] width 109 height 26
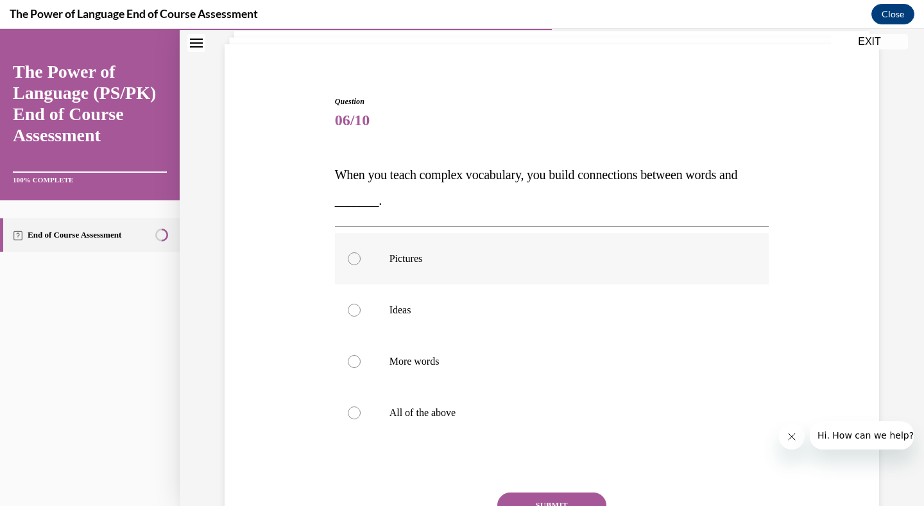
scroll to position [95, 0]
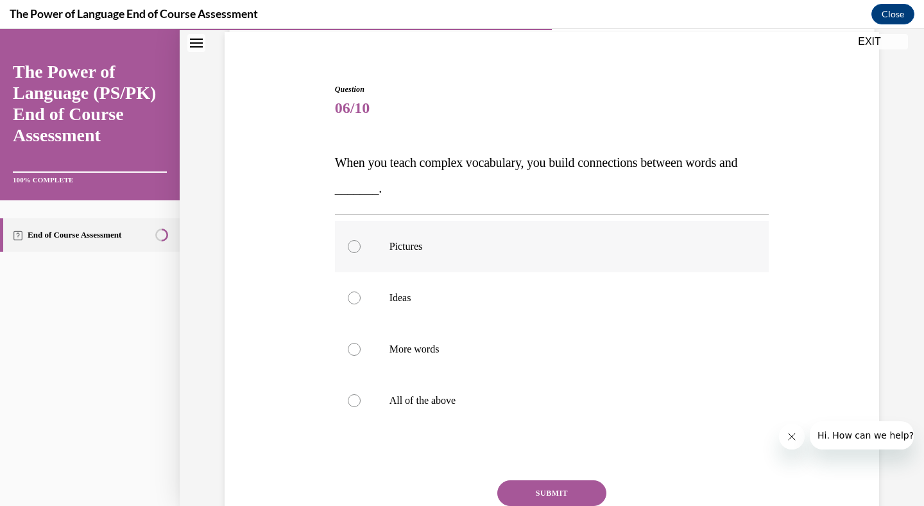
click at [411, 257] on label "Pictures" at bounding box center [552, 246] width 435 height 51
click at [361, 253] on input "Pictures" at bounding box center [354, 246] width 13 height 13
radio input "true"
click at [402, 291] on p "Ideas" at bounding box center [564, 297] width 348 height 13
click at [361, 291] on input "Ideas" at bounding box center [354, 297] width 13 height 13
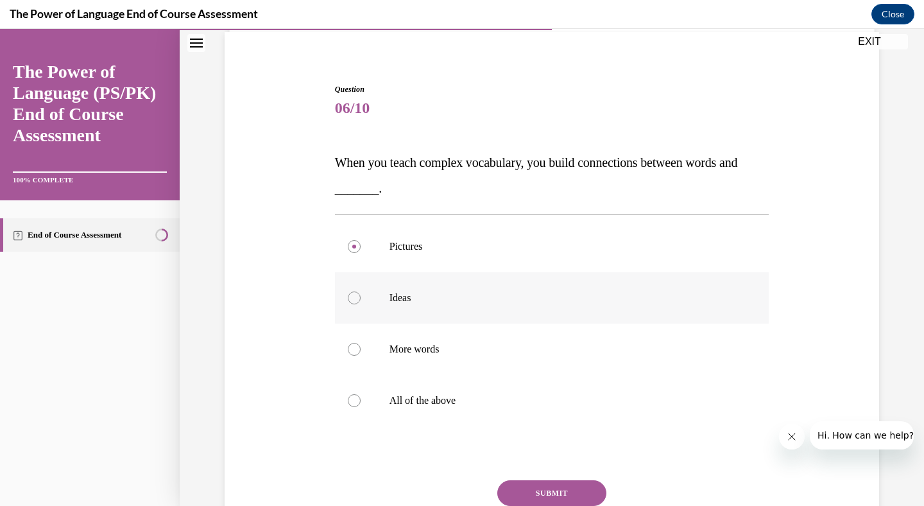
radio input "true"
click at [535, 492] on button "SUBMIT" at bounding box center [551, 493] width 109 height 26
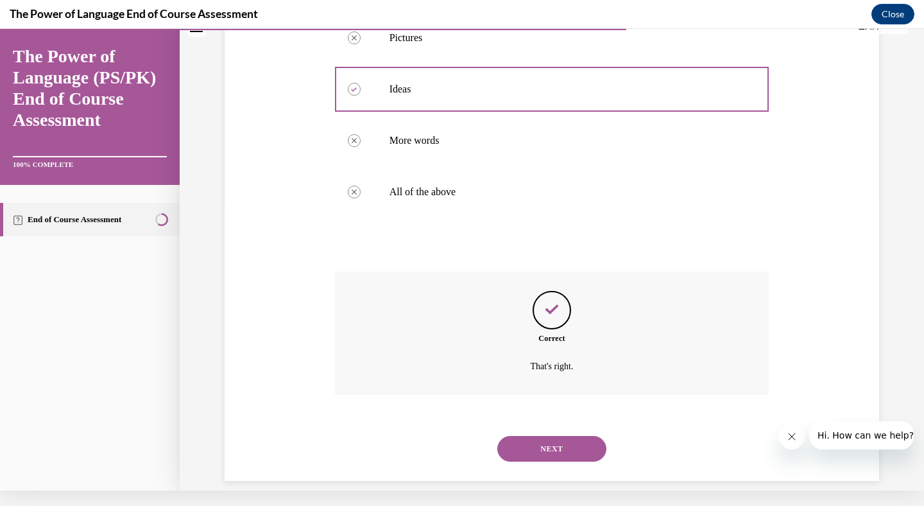
click at [517, 437] on button "NEXT" at bounding box center [551, 449] width 109 height 26
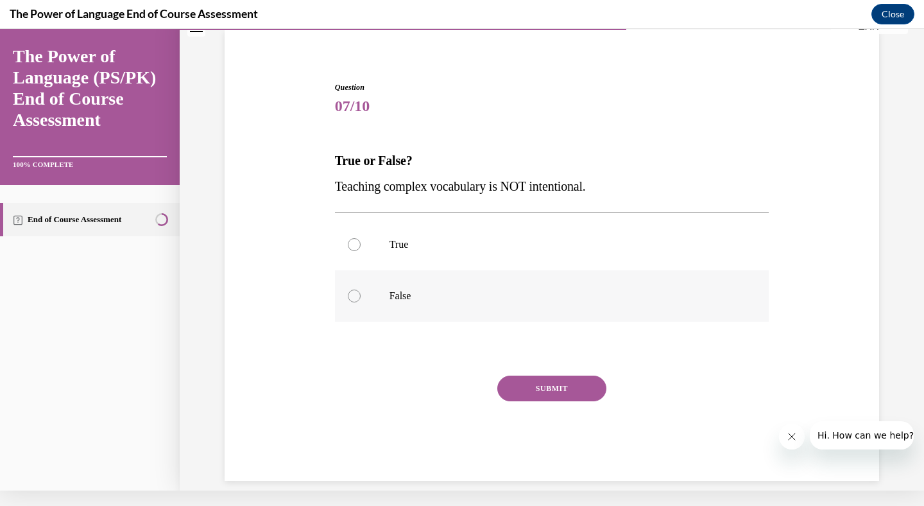
click at [424, 302] on label "False" at bounding box center [552, 295] width 435 height 51
click at [361, 302] on input "False" at bounding box center [354, 296] width 13 height 13
radio input "true"
click at [536, 385] on button "SUBMIT" at bounding box center [551, 389] width 109 height 26
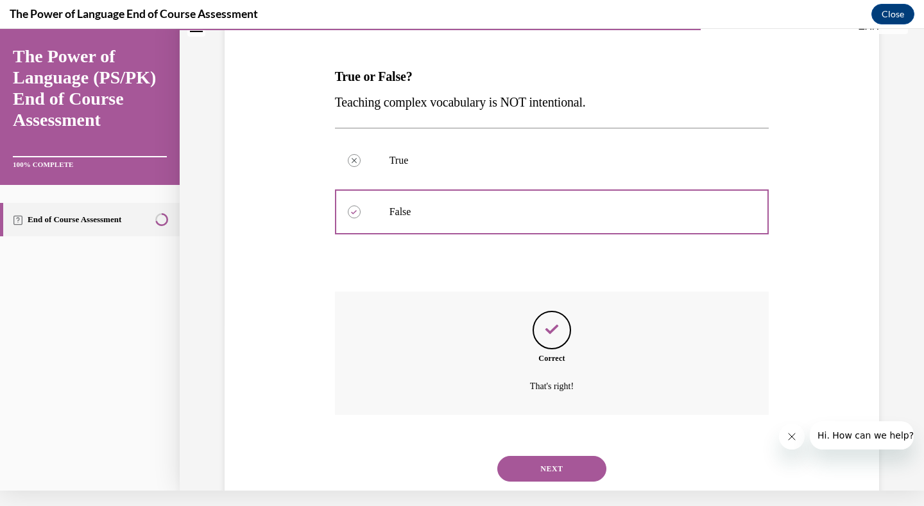
scroll to position [186, 0]
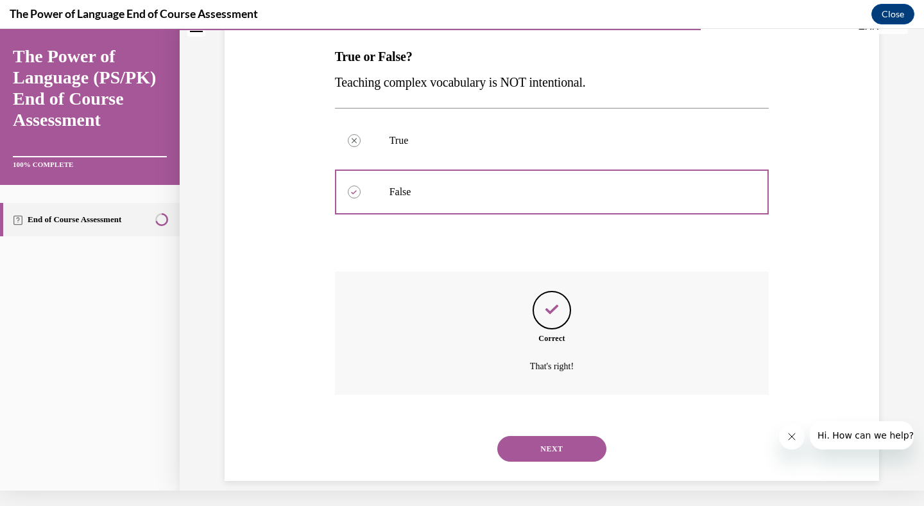
click at [532, 436] on button "NEXT" at bounding box center [551, 449] width 109 height 26
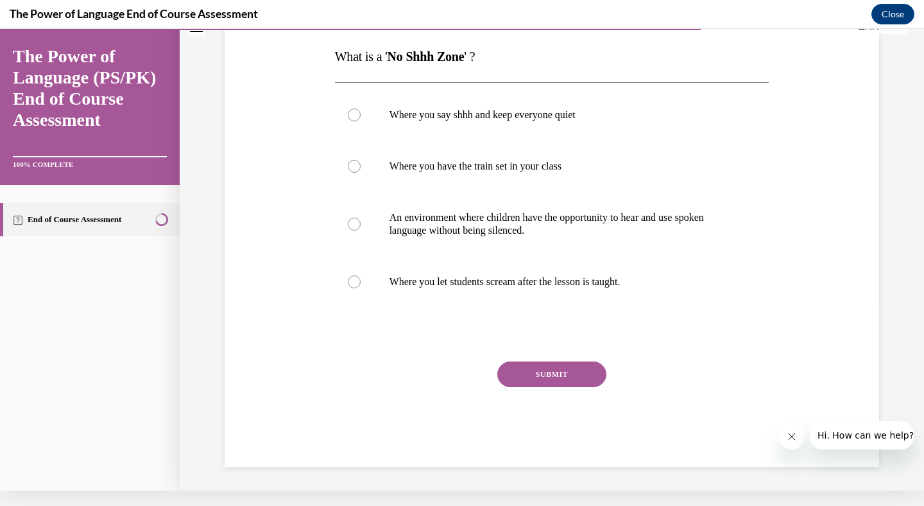
scroll to position [0, 0]
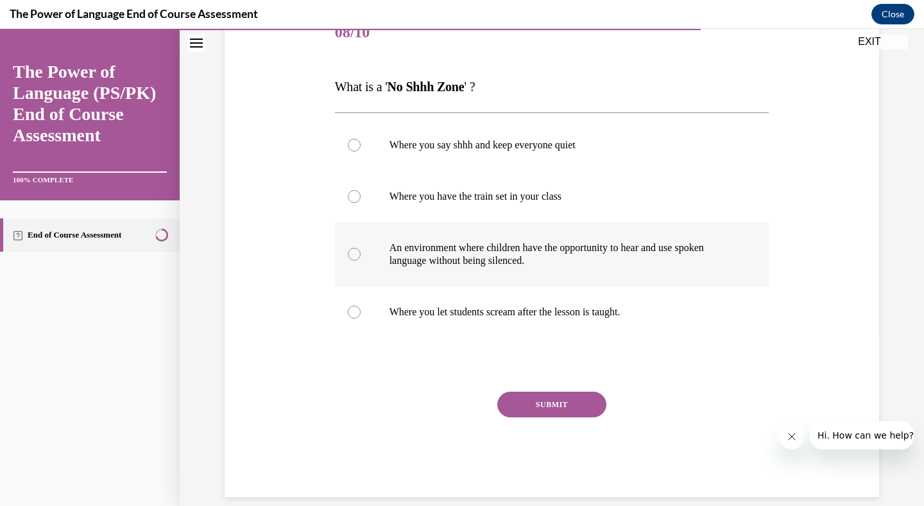
click at [458, 280] on label "An environment where children have the opportunity to hear and use spoken langu…" at bounding box center [552, 254] width 435 height 64
click at [361, 261] on input "An environment where children have the opportunity to hear and use spoken langu…" at bounding box center [354, 254] width 13 height 13
radio input "true"
click at [516, 423] on div "SUBMIT" at bounding box center [552, 424] width 435 height 64
click at [526, 434] on div "SUBMIT" at bounding box center [552, 424] width 435 height 64
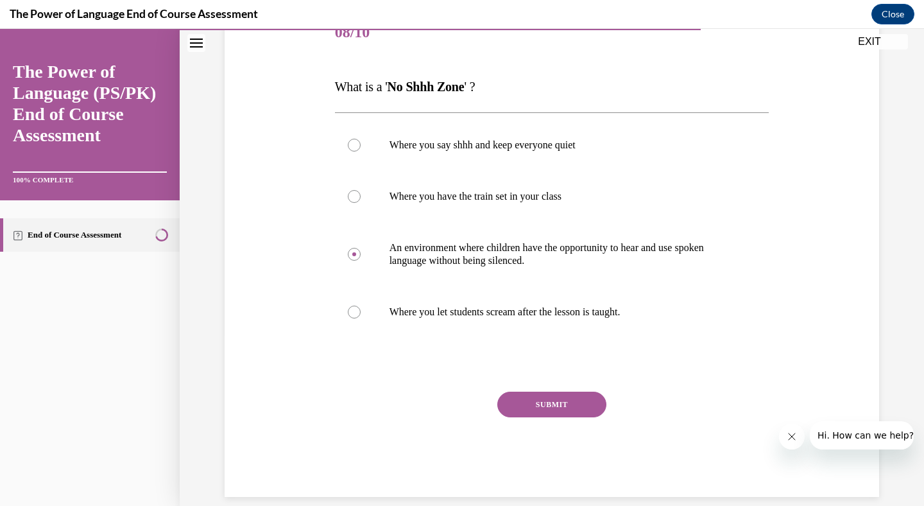
click at [539, 437] on div "SUBMIT" at bounding box center [552, 424] width 435 height 64
click at [544, 408] on button "SUBMIT" at bounding box center [551, 403] width 109 height 26
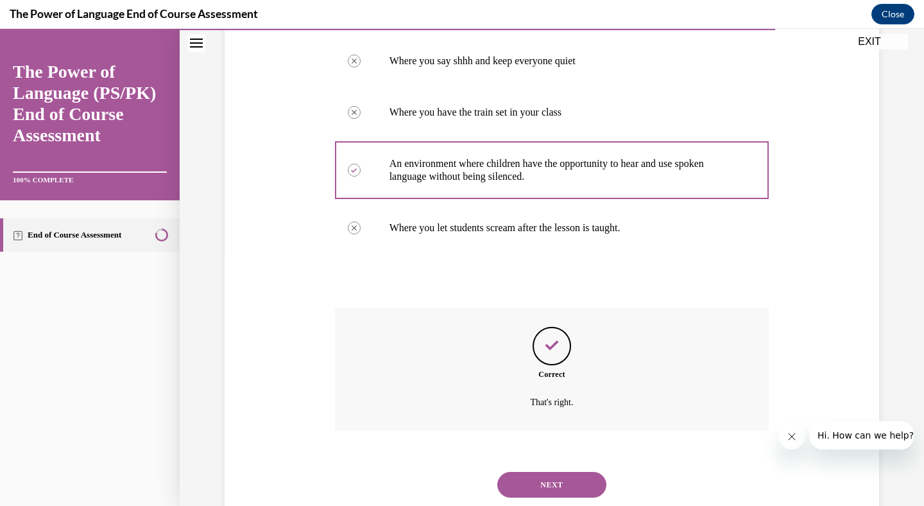
scroll to position [275, 0]
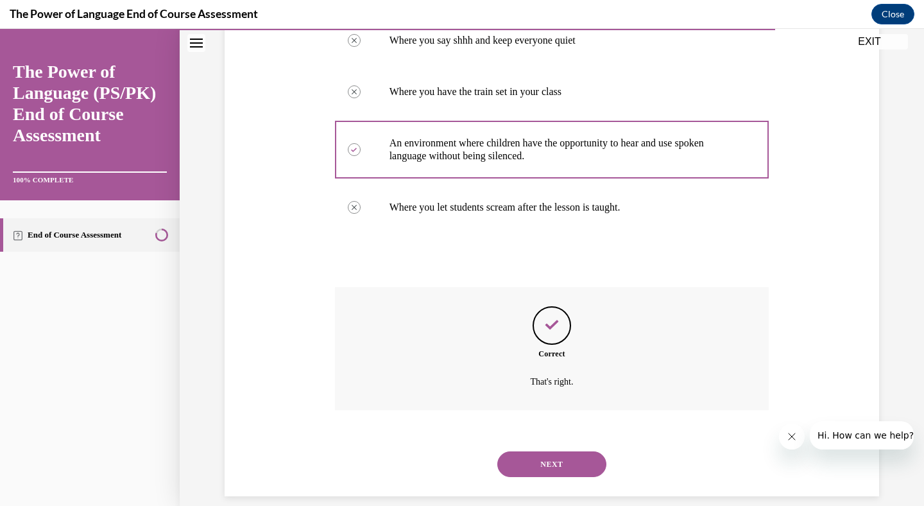
click at [542, 461] on div "NEXT" at bounding box center [552, 463] width 435 height 51
click at [541, 451] on button "NEXT" at bounding box center [551, 464] width 109 height 26
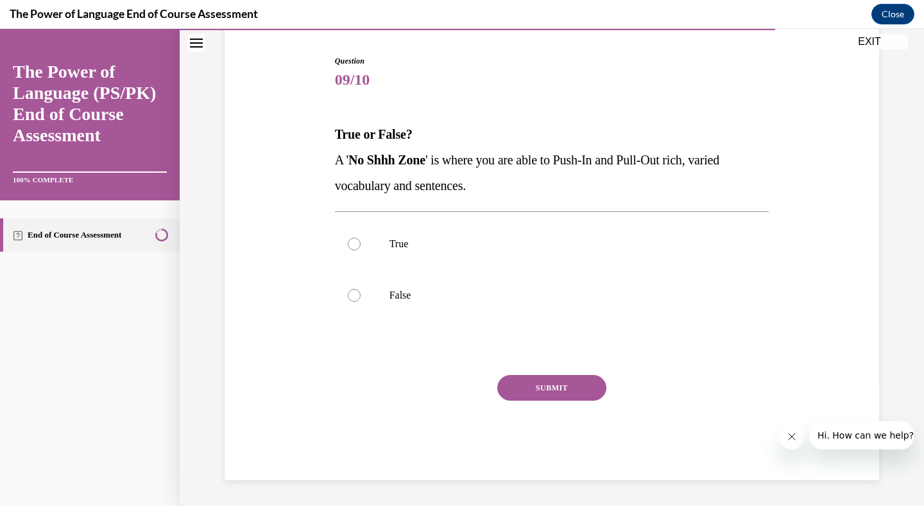
scroll to position [107, 0]
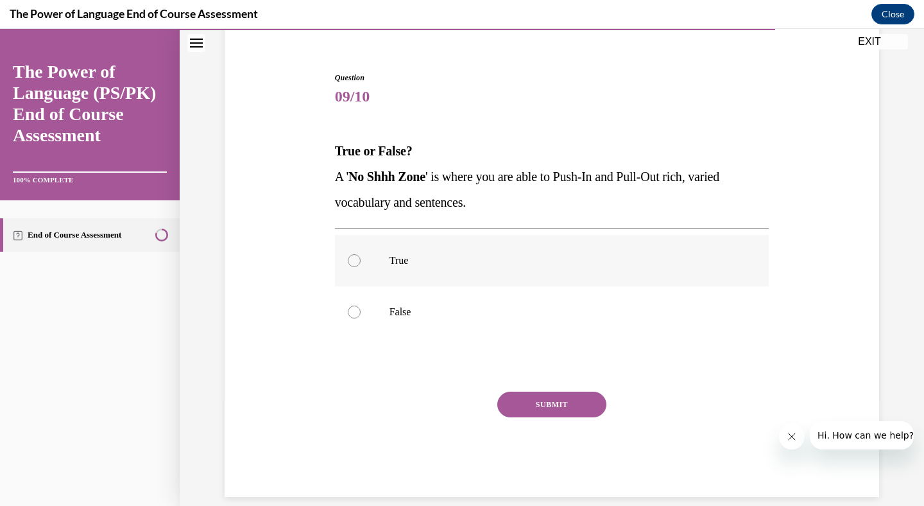
click at [458, 266] on p "True" at bounding box center [564, 260] width 348 height 13
click at [361, 266] on input "True" at bounding box center [354, 260] width 13 height 13
radio input "true"
click at [515, 405] on button "SUBMIT" at bounding box center [551, 405] width 109 height 26
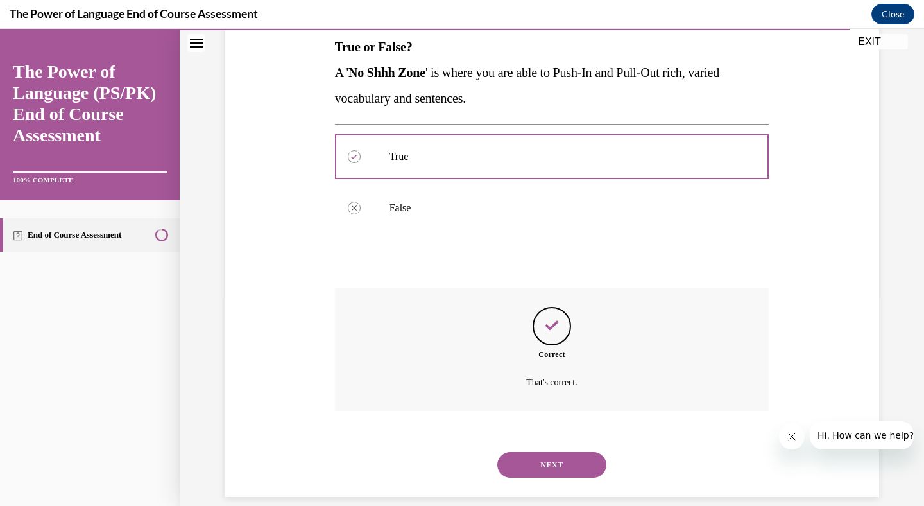
scroll to position [211, 0]
click at [528, 452] on button "NEXT" at bounding box center [551, 464] width 109 height 26
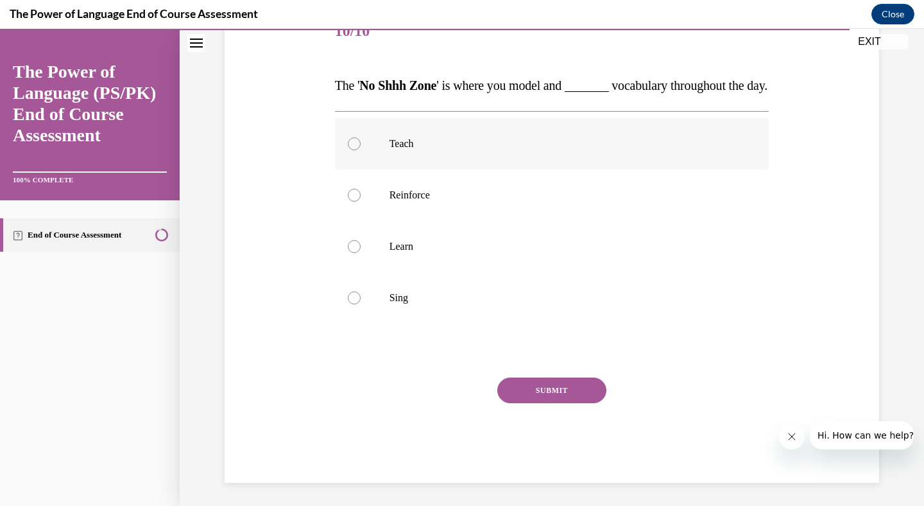
scroll to position [173, 0]
click at [413, 211] on label "Reinforce" at bounding box center [552, 193] width 435 height 51
click at [361, 200] on input "Reinforce" at bounding box center [354, 193] width 13 height 13
radio input "true"
click at [528, 402] on button "SUBMIT" at bounding box center [551, 389] width 109 height 26
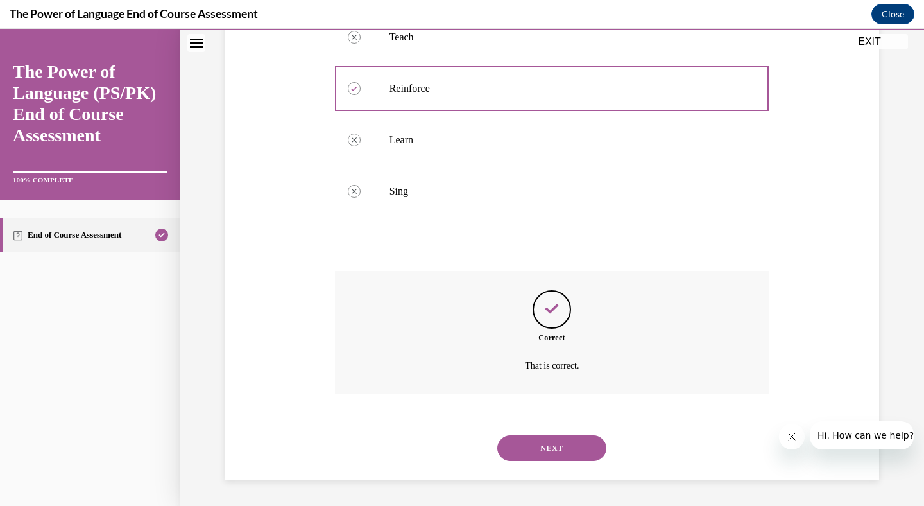
click at [551, 444] on button "NEXT" at bounding box center [551, 448] width 109 height 26
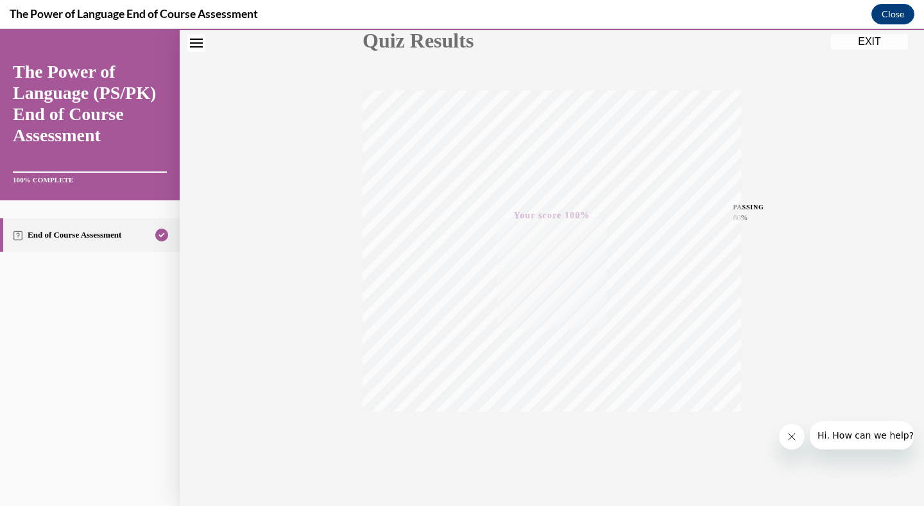
scroll to position [181, 0]
click at [859, 46] on button "EXIT" at bounding box center [869, 41] width 77 height 15
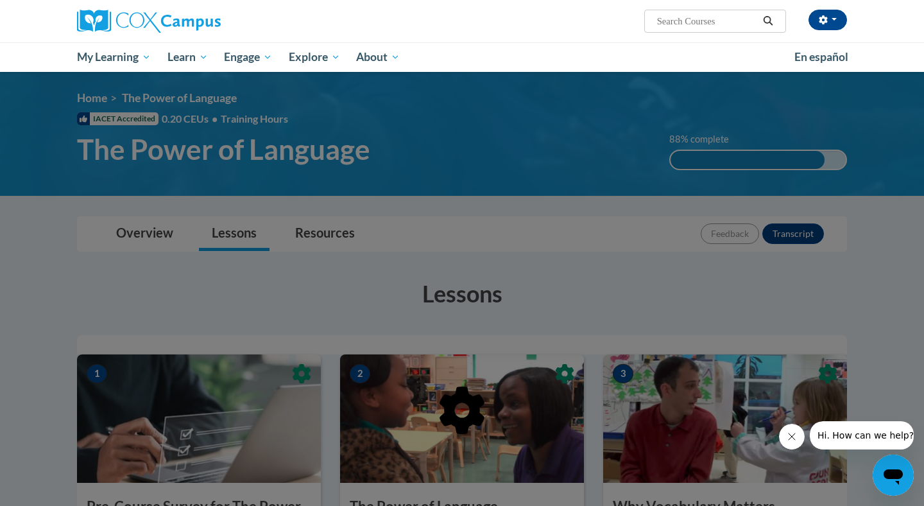
scroll to position [0, 0]
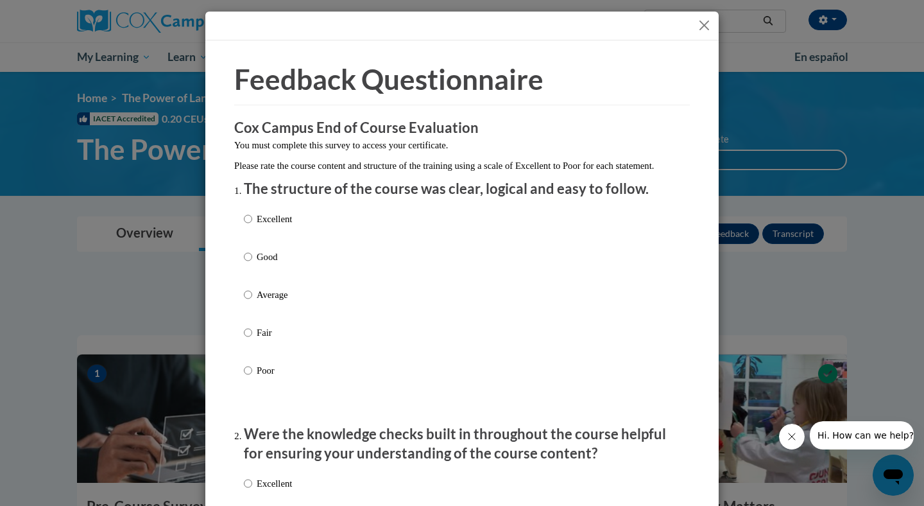
click at [260, 239] on label "Excellent" at bounding box center [268, 229] width 48 height 35
click at [252, 226] on input "Excellent" at bounding box center [248, 219] width 8 height 14
radio input "true"
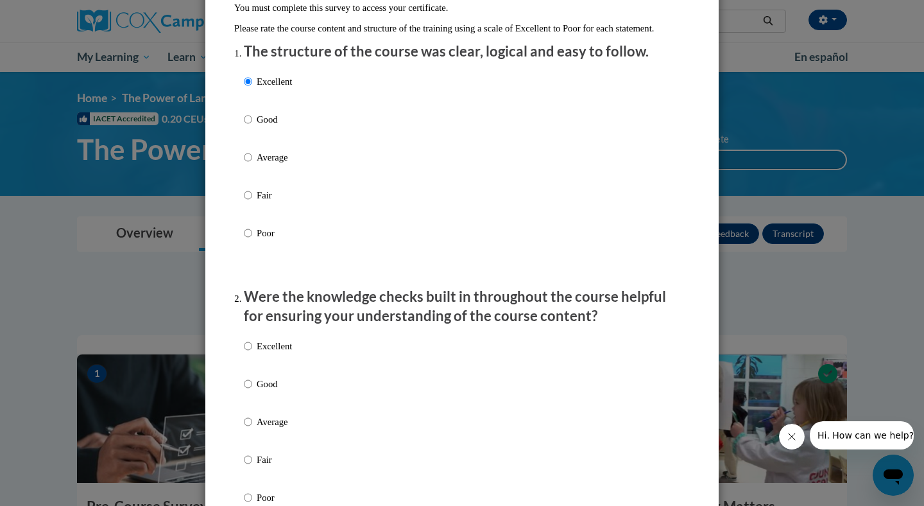
click at [255, 354] on label "Excellent" at bounding box center [268, 356] width 48 height 35
click at [252, 353] on input "Excellent" at bounding box center [248, 346] width 8 height 14
radio input "true"
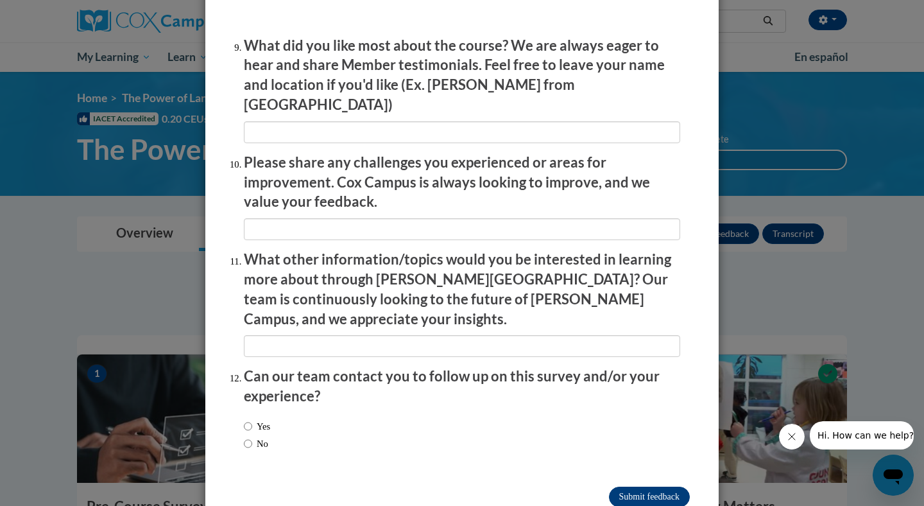
scroll to position [2147, 0]
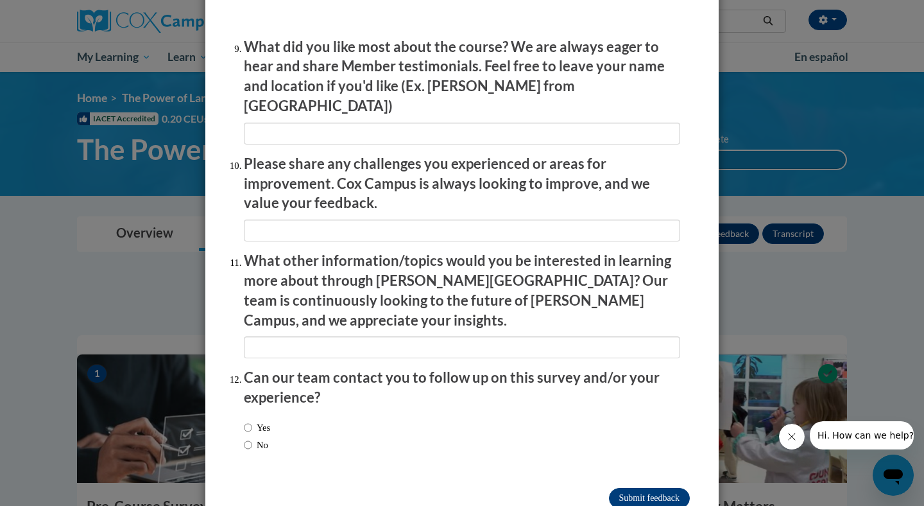
click at [645, 488] on input "Submit feedback" at bounding box center [649, 498] width 81 height 21
